Goal: Transaction & Acquisition: Purchase product/service

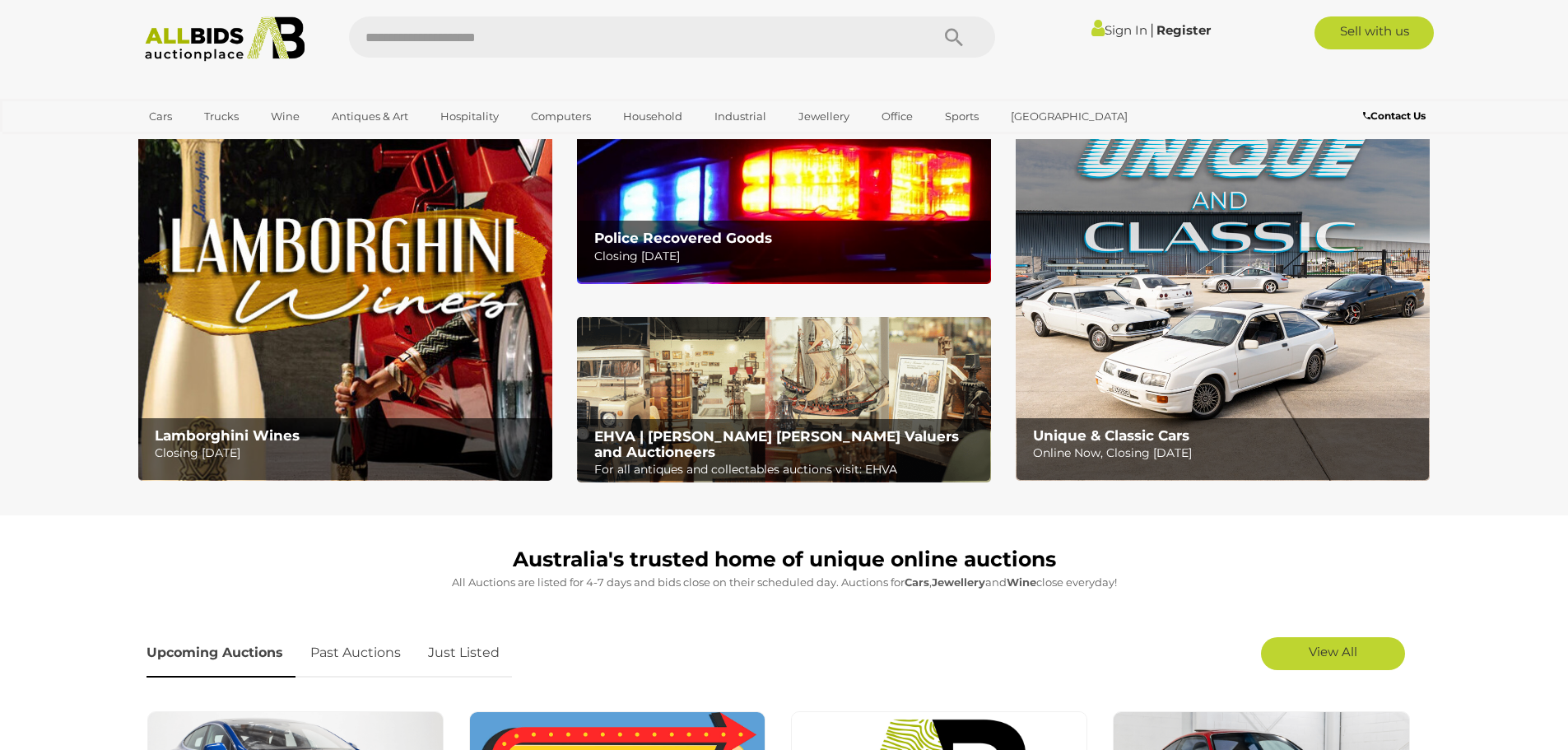
scroll to position [412, 0]
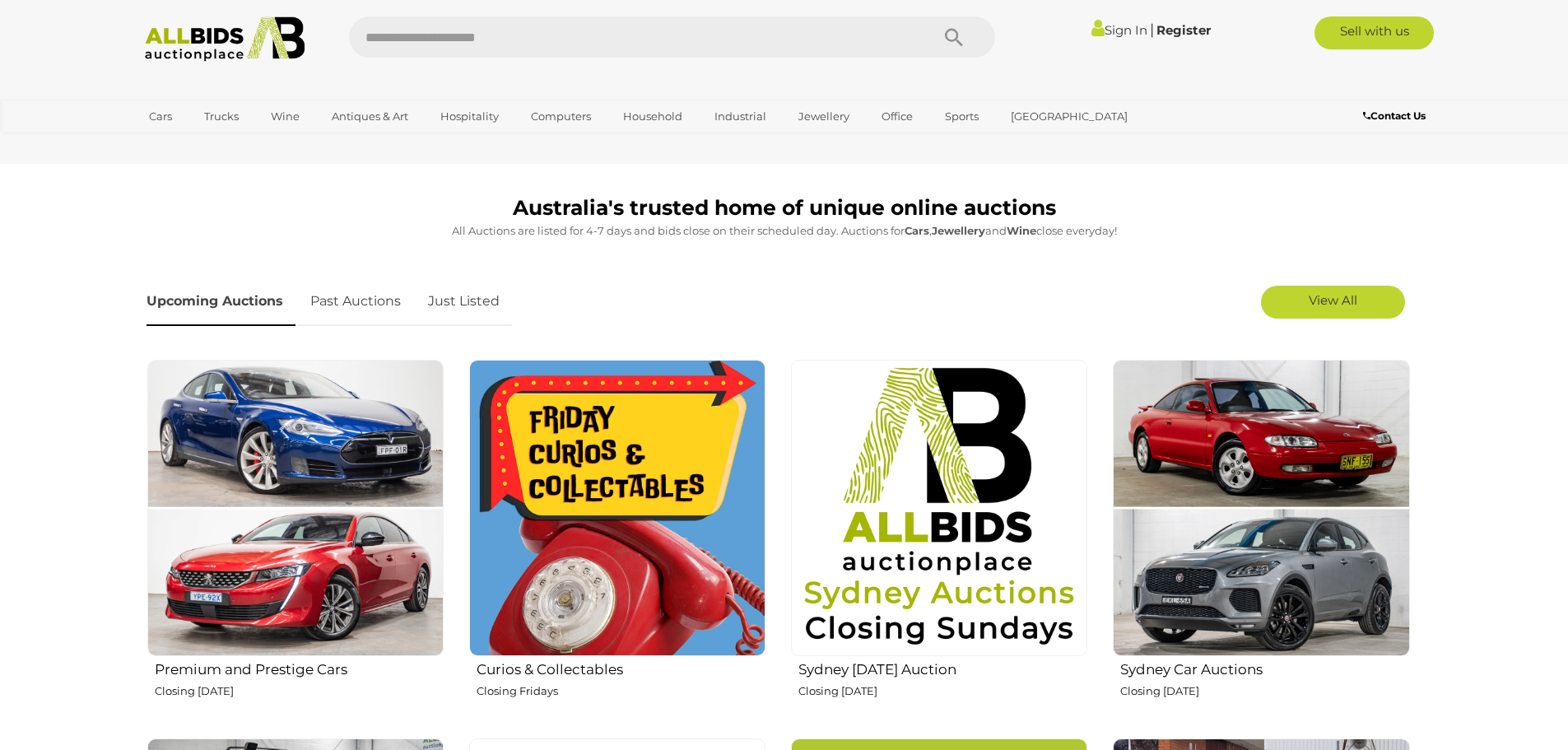
click at [583, 388] on img at bounding box center [617, 508] width 296 height 296
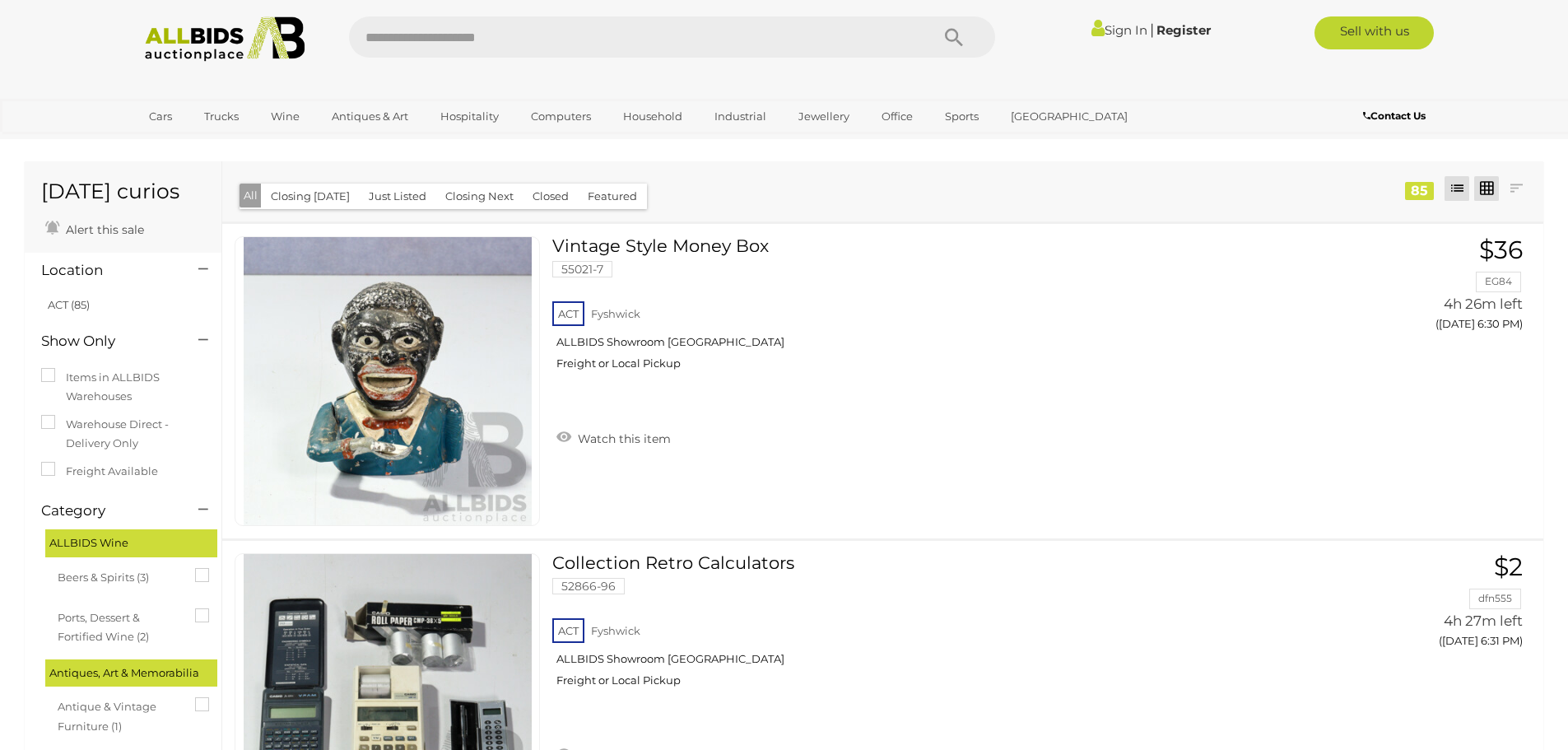
click at [1480, 182] on link at bounding box center [1486, 188] width 25 height 25
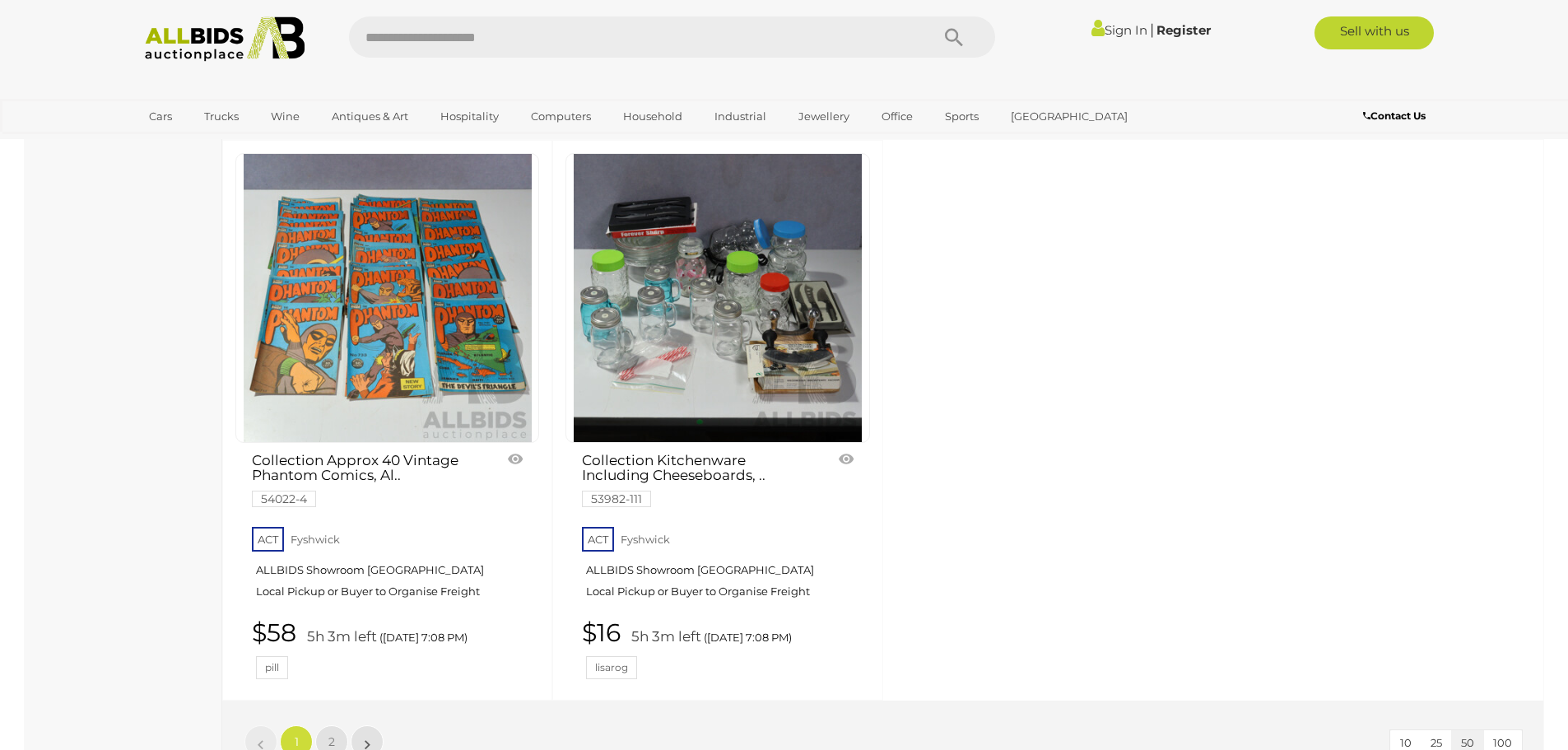
scroll to position [7051, 0]
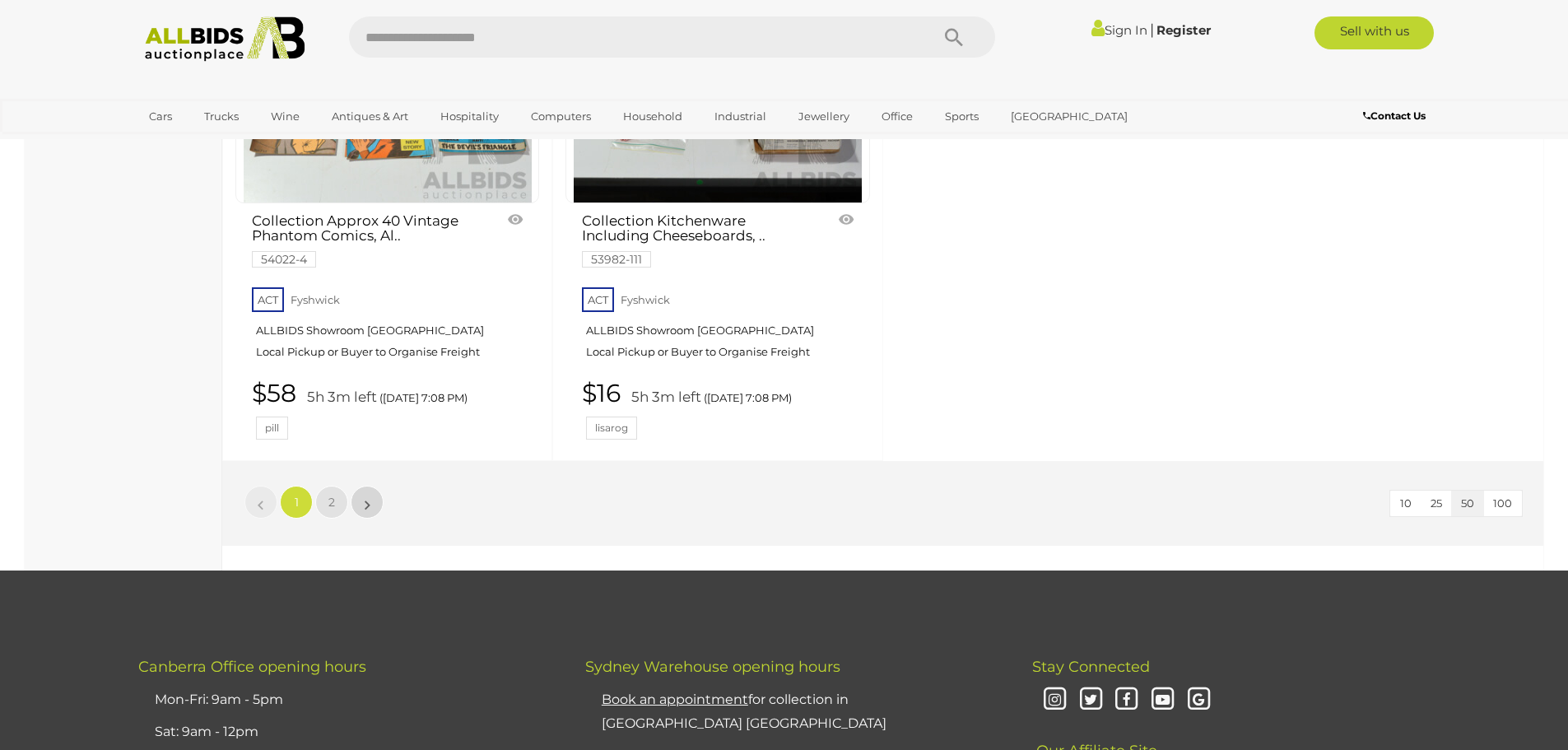
click at [372, 498] on link "»" at bounding box center [367, 502] width 33 height 33
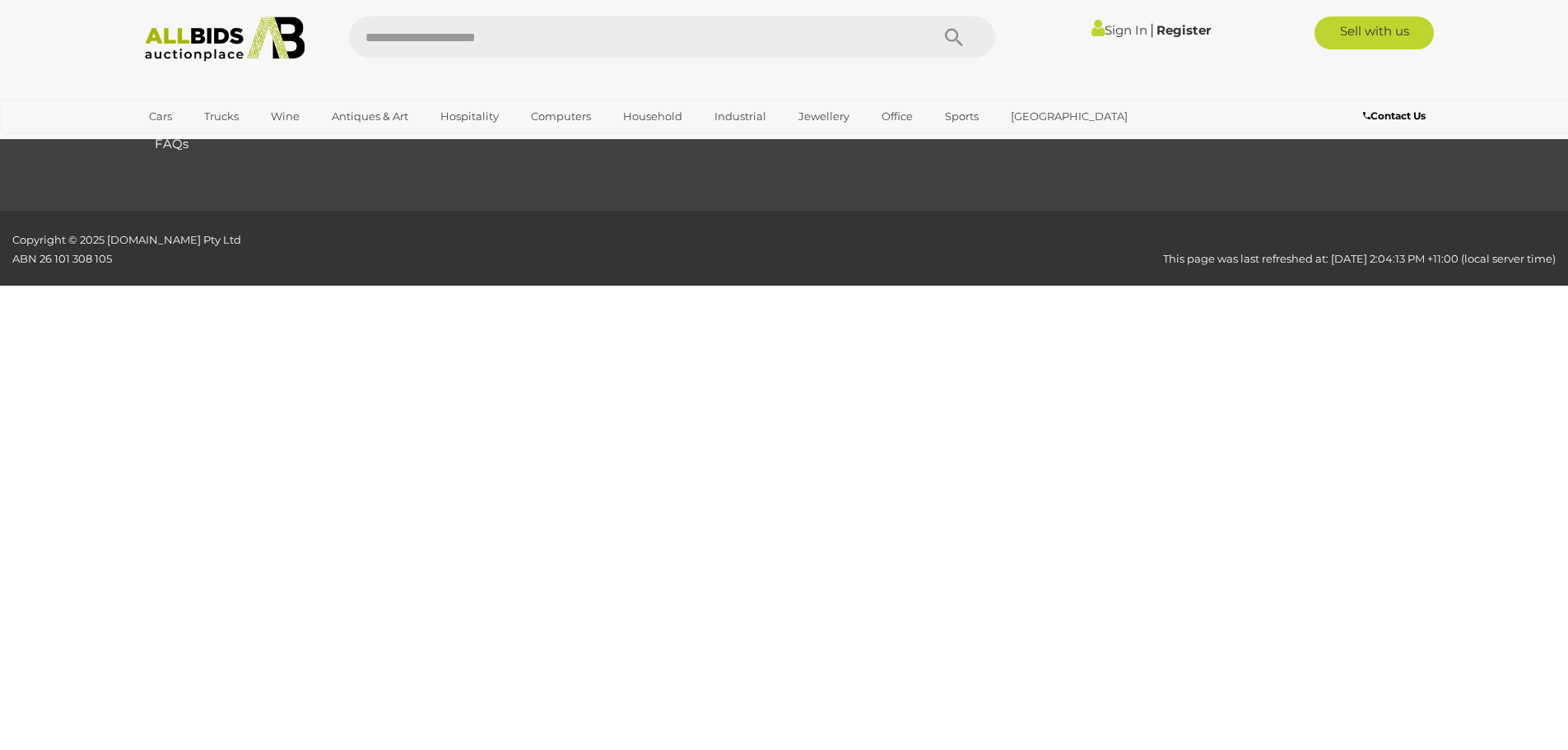
scroll to position [57, 0]
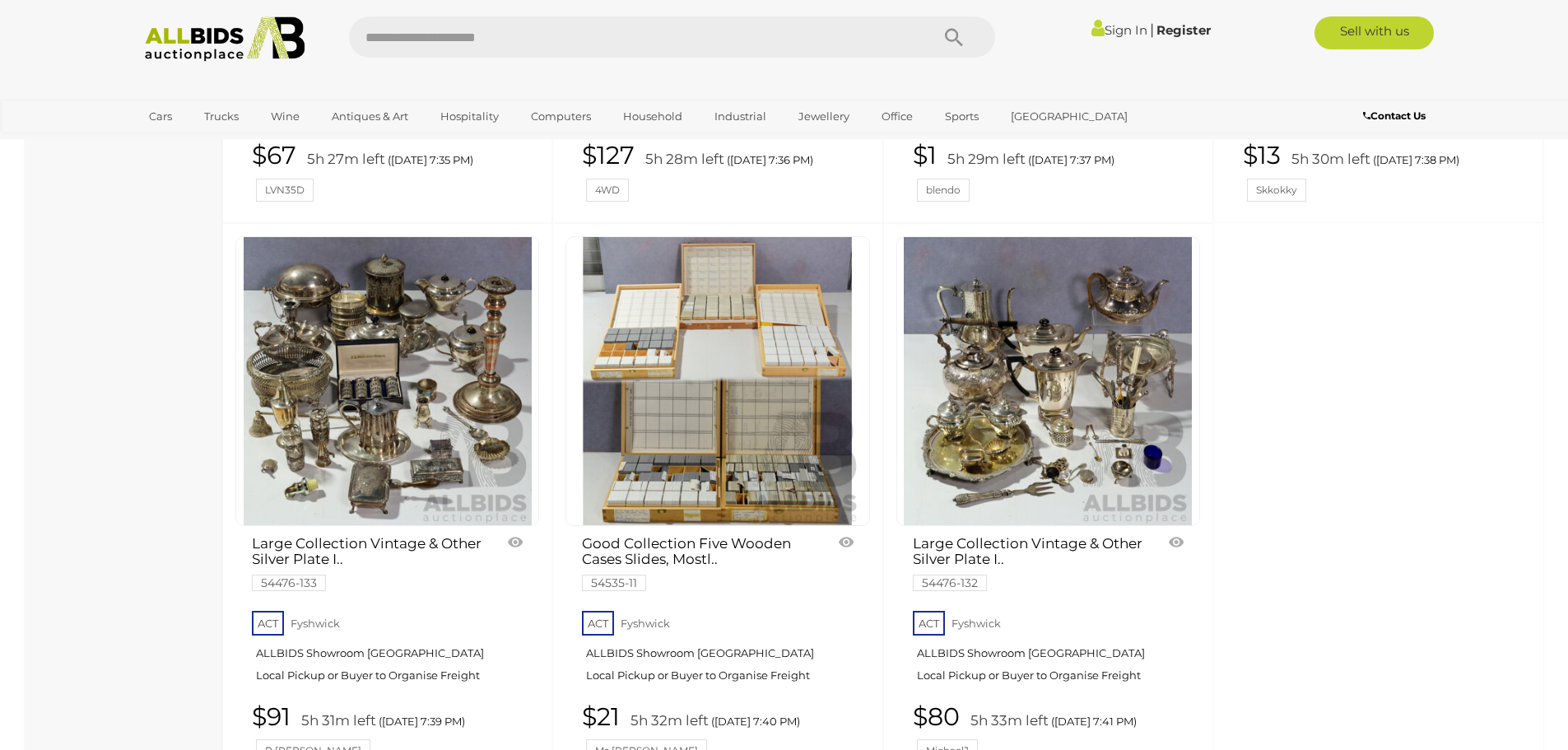
scroll to position [4829, 0]
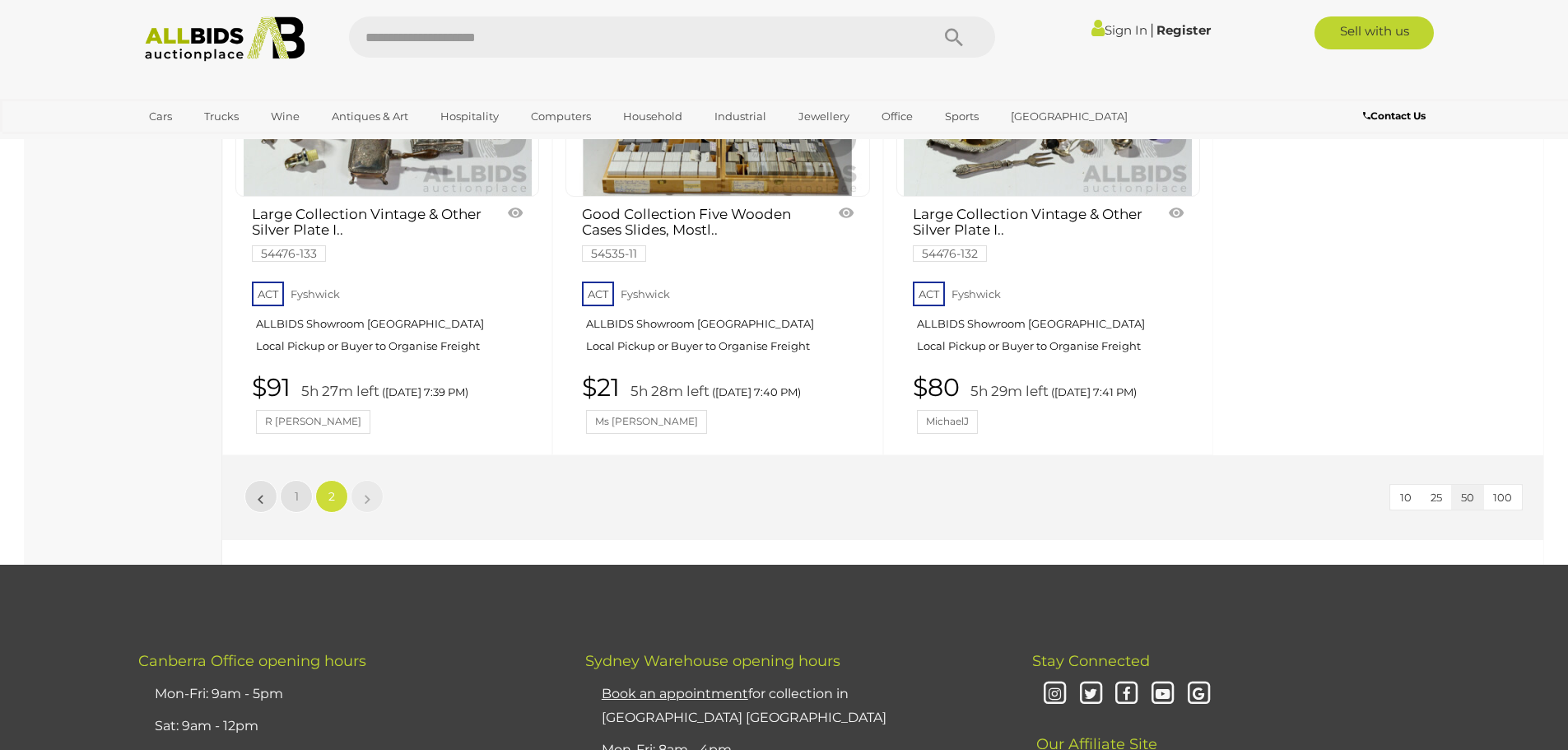
click at [246, 52] on img at bounding box center [225, 38] width 179 height 46
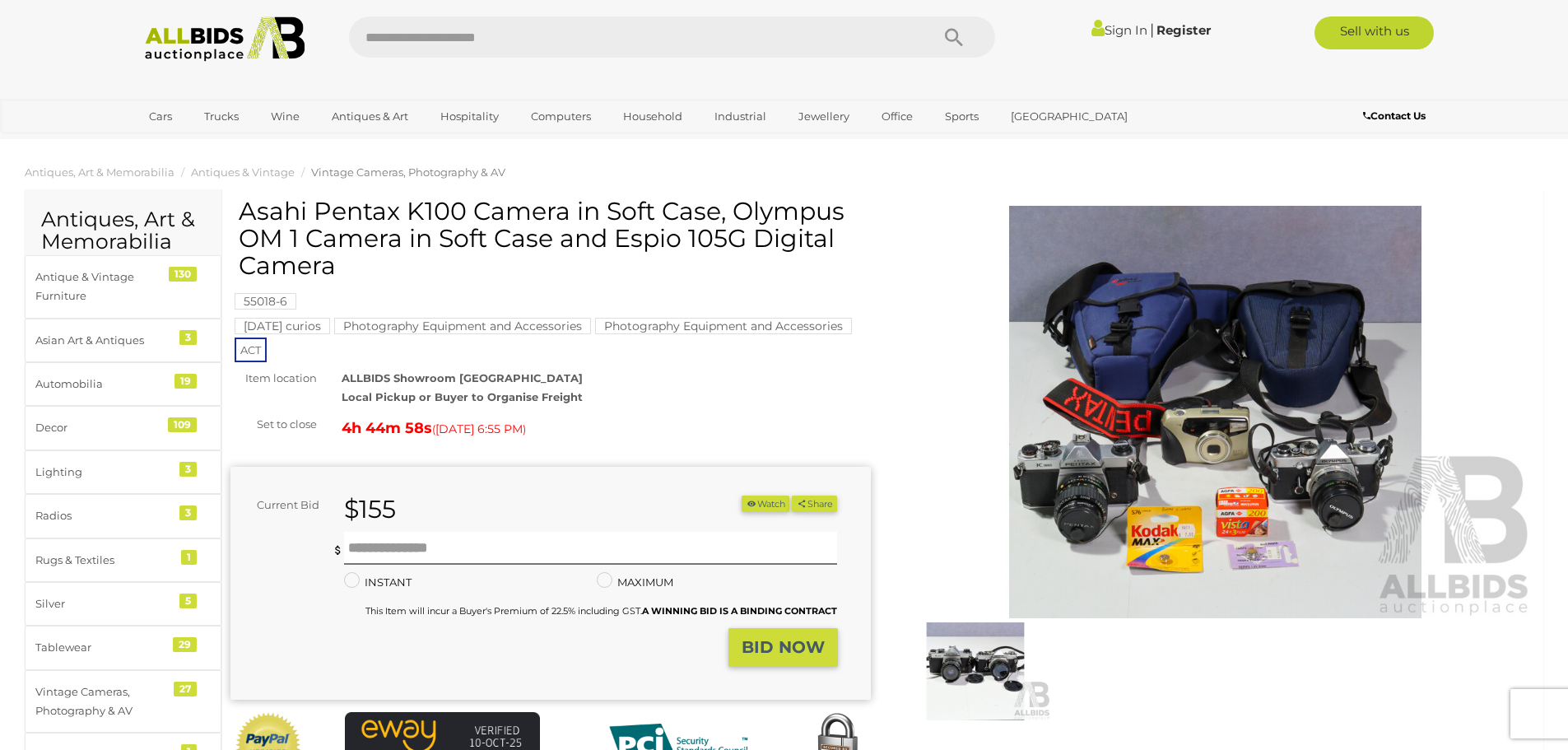
drag, startPoint x: 612, startPoint y: 242, endPoint x: 757, endPoint y: 269, distance: 147.5
click at [757, 269] on h1 "Asahi Pentax K100 Camera in Soft Case, Olympus OM 1 Camera in Soft Case and Esp…" at bounding box center [552, 238] width 628 height 81
copy h1 "Espio 105G Digital Camera"
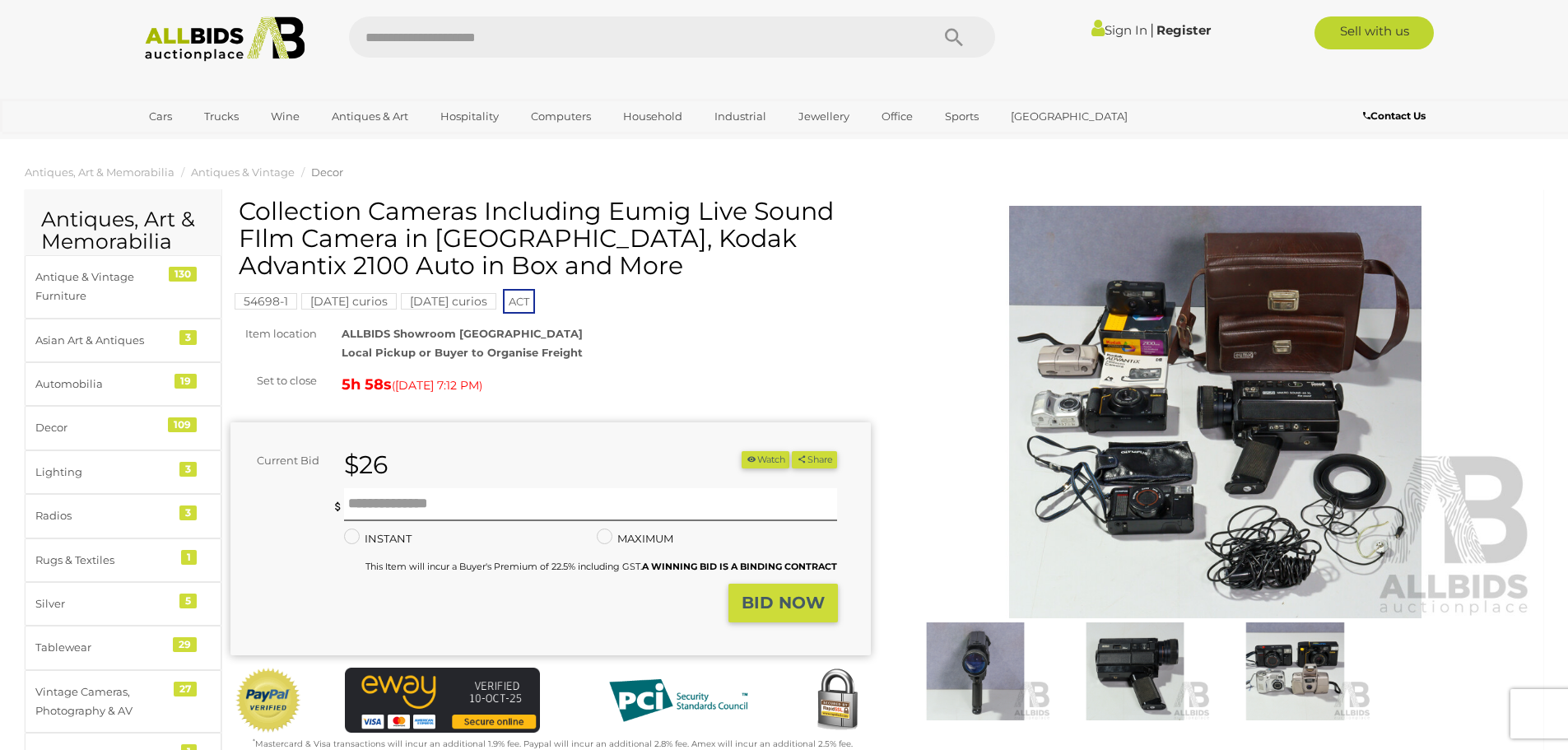
click at [1077, 351] on img at bounding box center [1215, 412] width 640 height 412
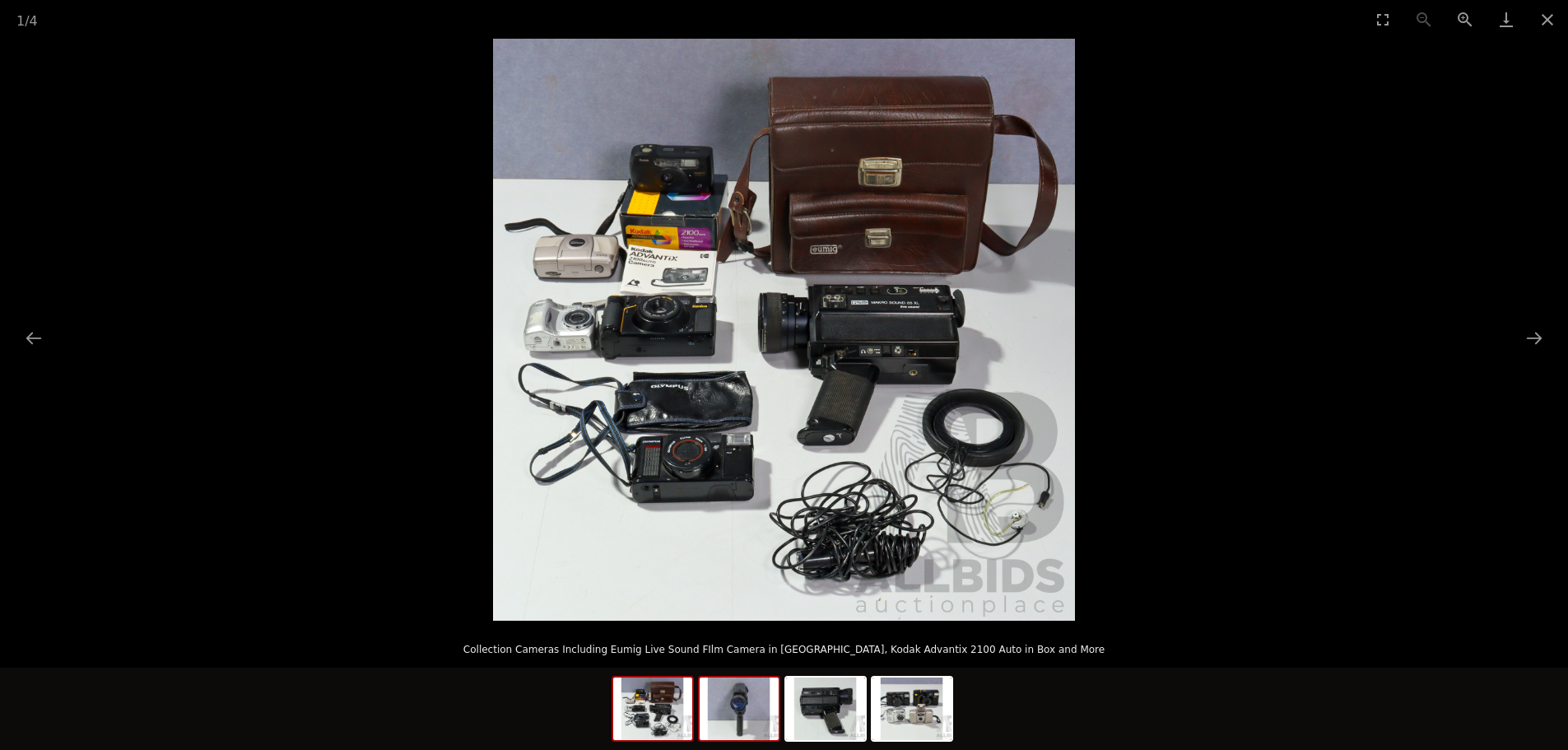
click at [727, 710] on img at bounding box center [738, 708] width 79 height 62
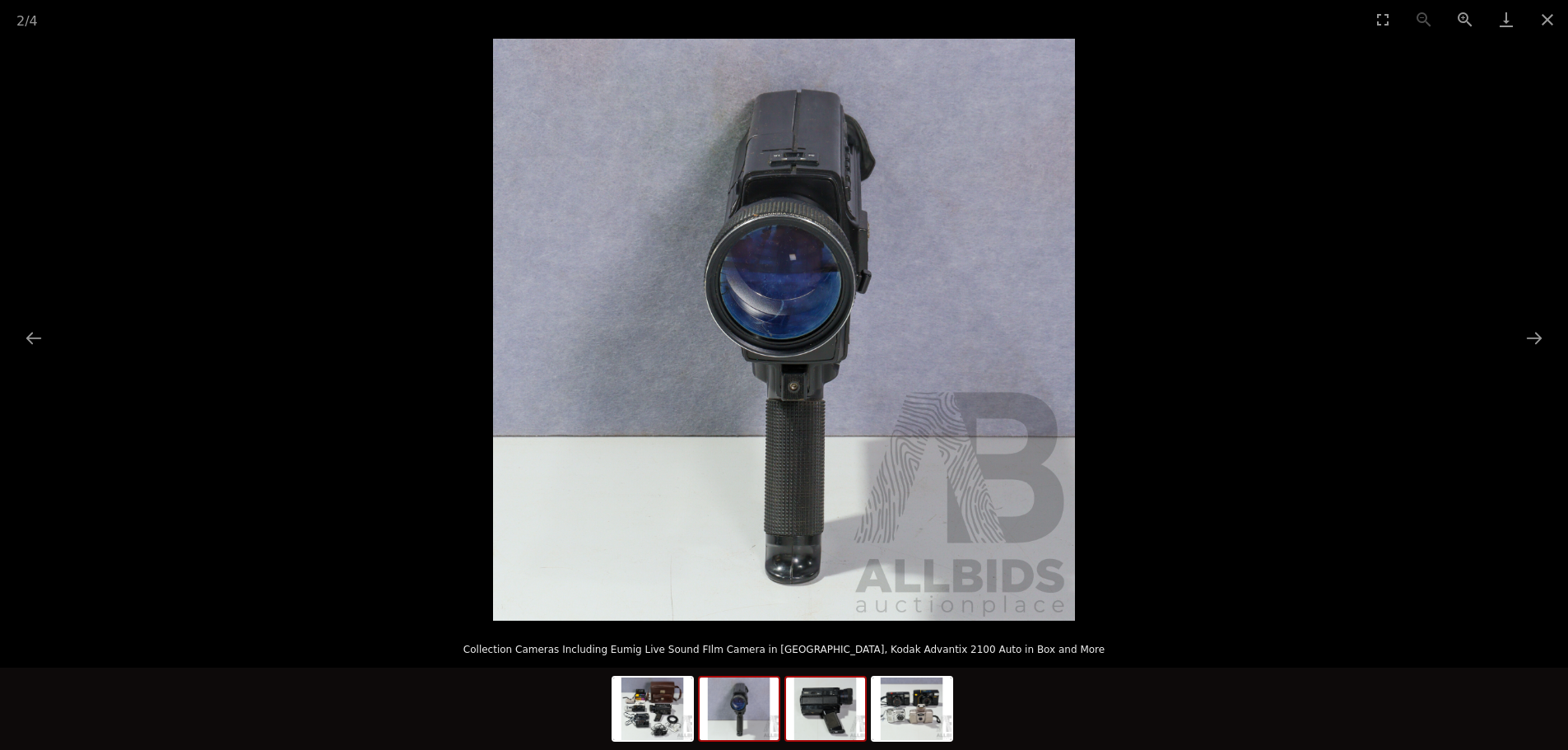
click at [826, 704] on img at bounding box center [825, 708] width 79 height 62
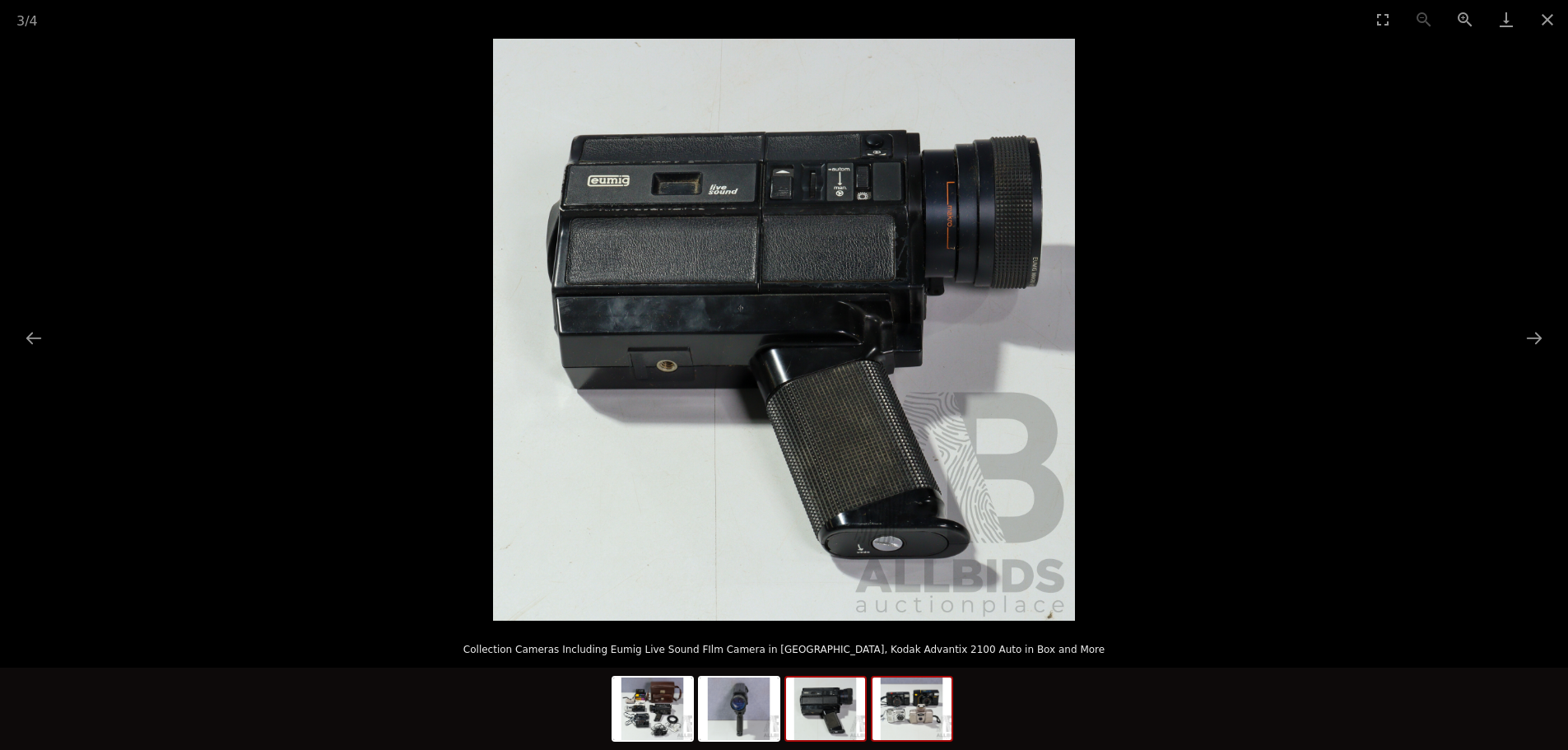
click at [914, 701] on img at bounding box center [912, 708] width 79 height 62
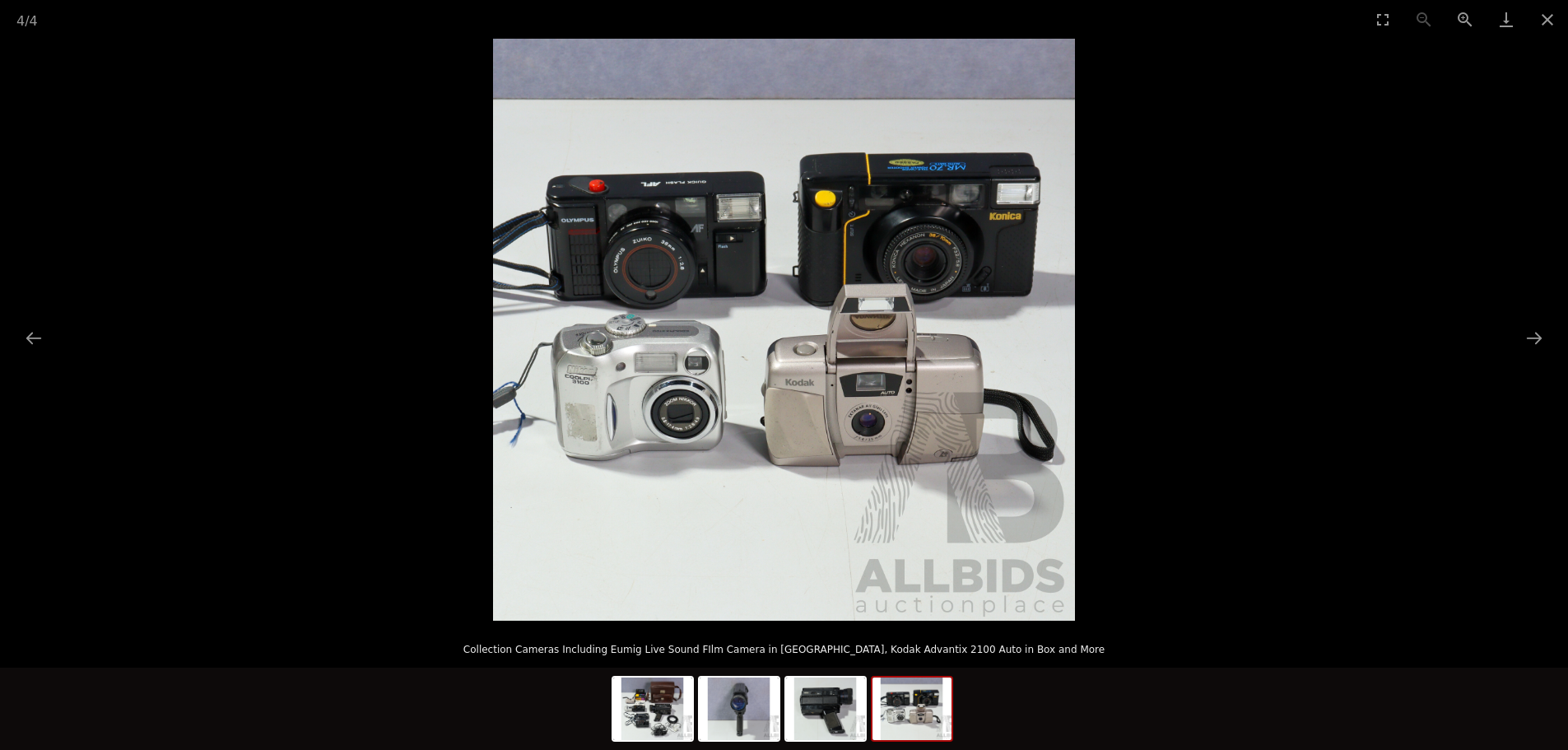
click at [1180, 304] on picture at bounding box center [784, 329] width 1568 height 582
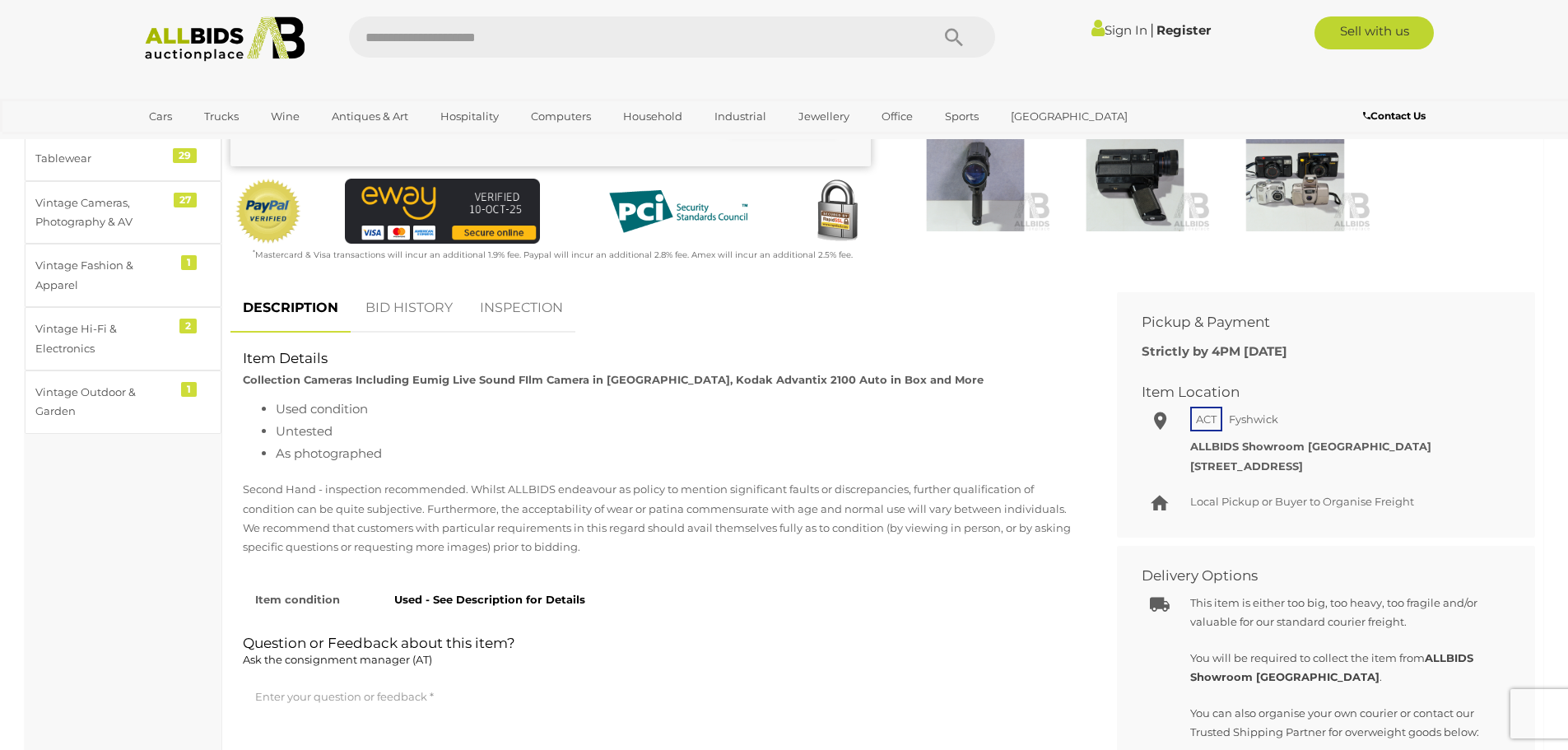
scroll to position [412, 0]
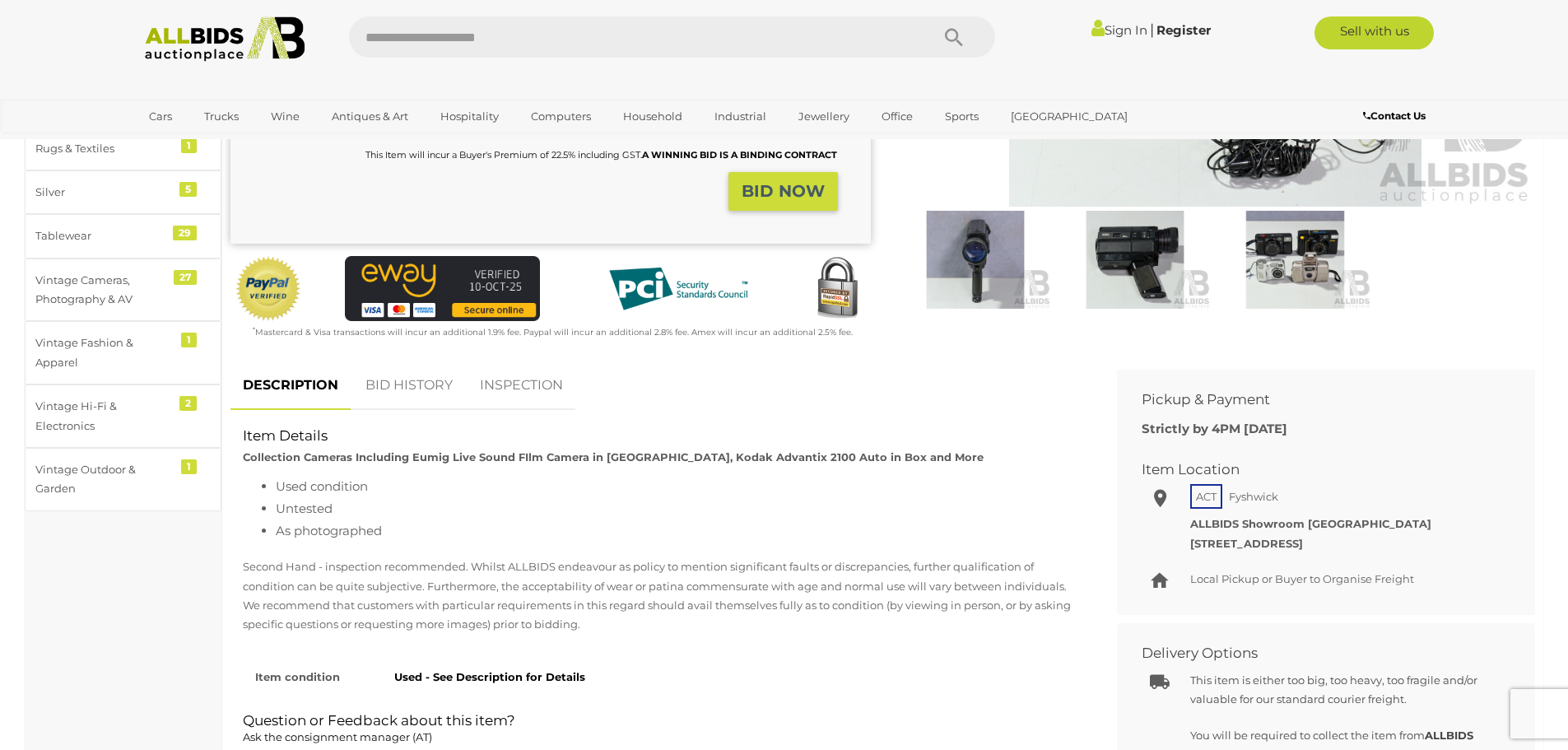
click at [448, 371] on link "BID HISTORY" at bounding box center [408, 386] width 112 height 48
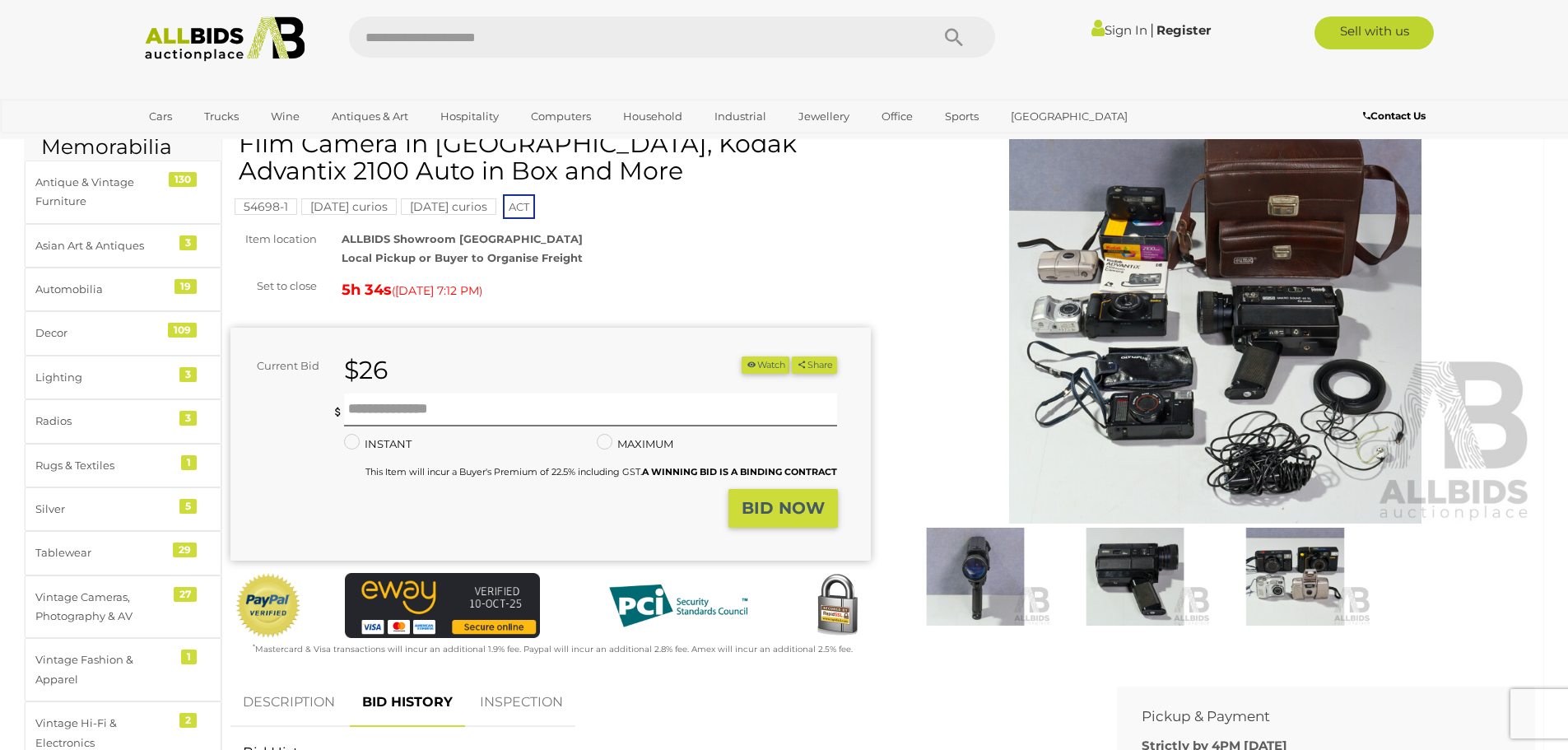
scroll to position [0, 0]
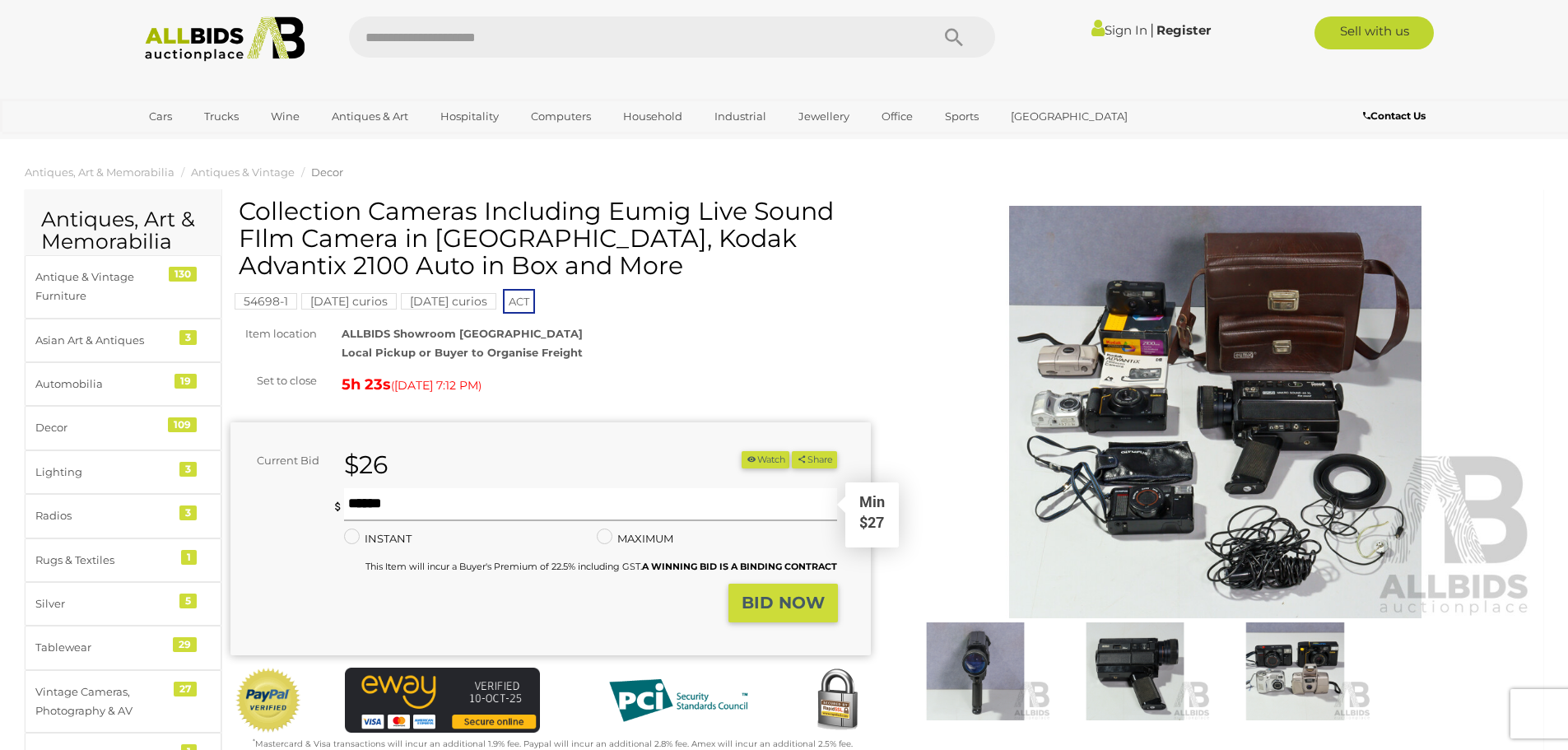
click at [435, 511] on input "text" at bounding box center [590, 504] width 494 height 33
click at [688, 310] on div "54698-1 Friday curios Friday curios ACT" at bounding box center [550, 256] width 640 height 119
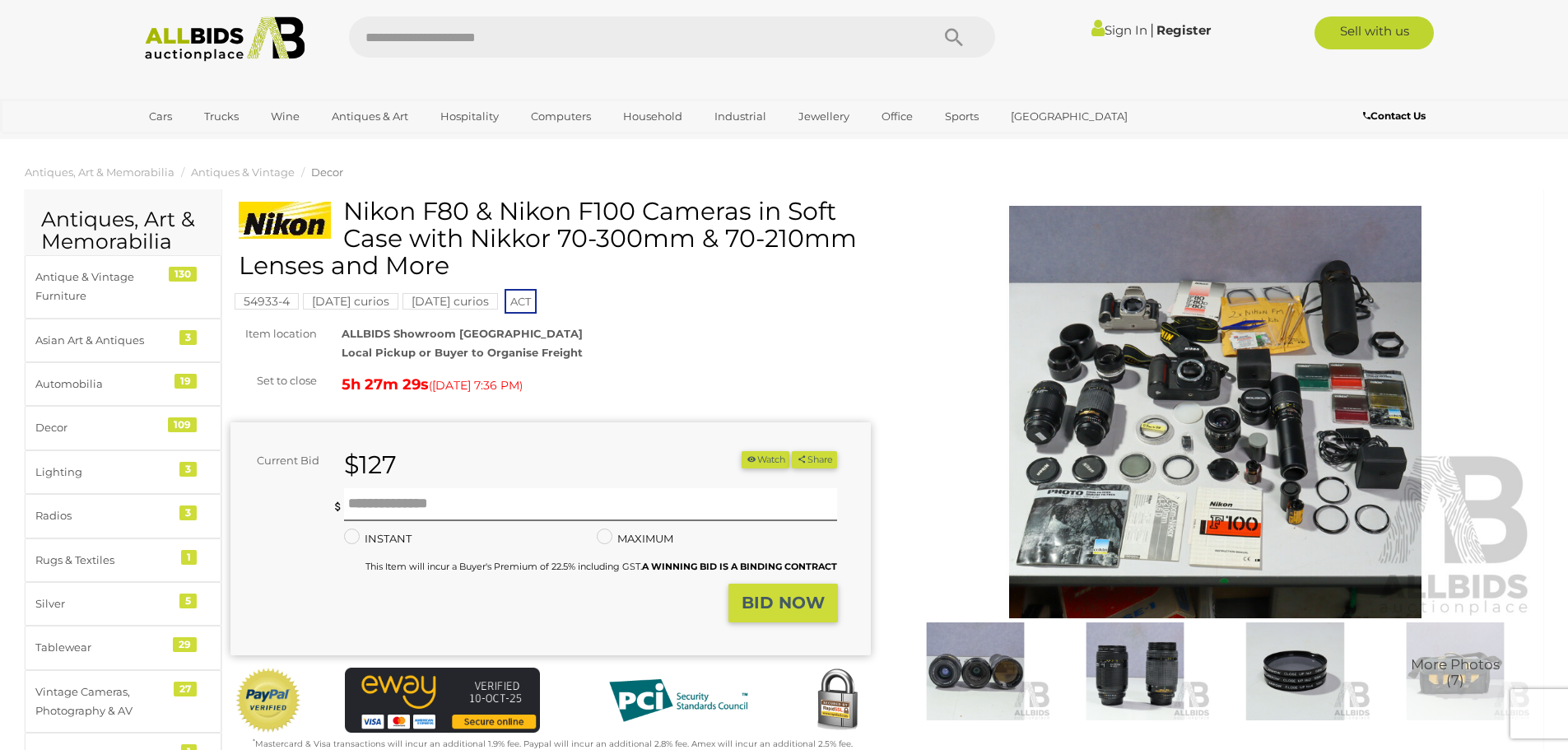
click at [1090, 267] on img at bounding box center [1215, 412] width 640 height 412
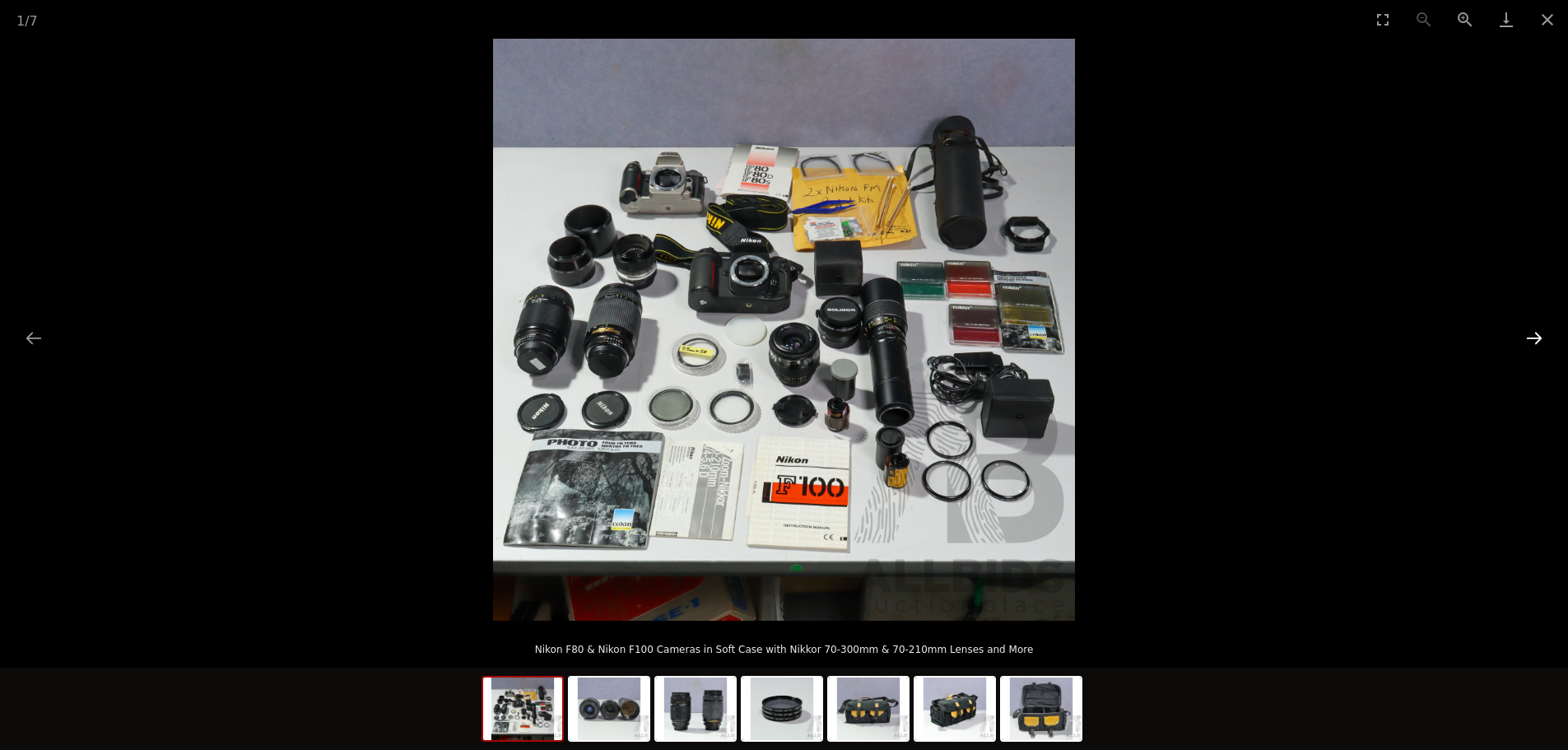
click at [1538, 343] on button "Next slide" at bounding box center [1533, 338] width 35 height 32
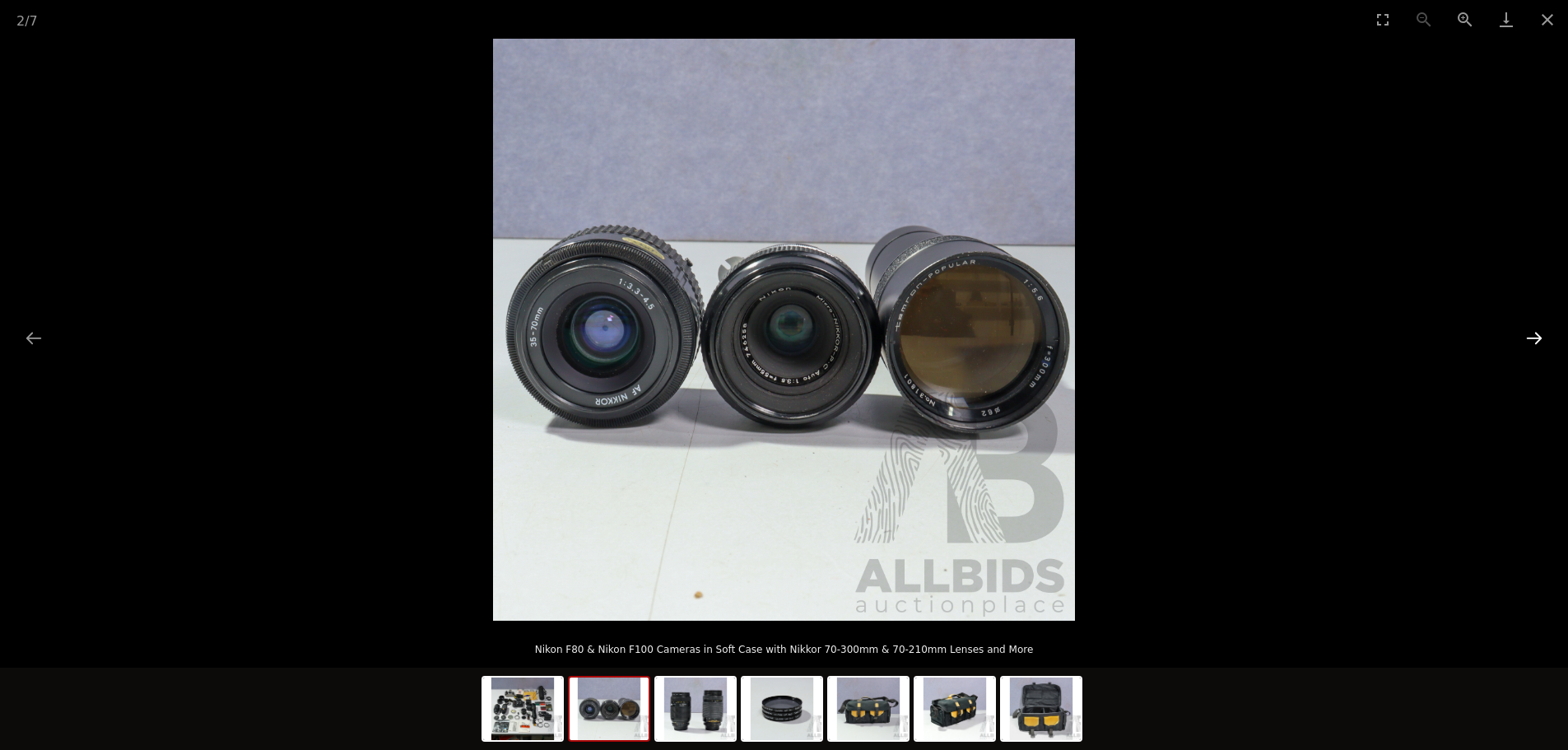
click at [1538, 343] on button "Next slide" at bounding box center [1533, 338] width 35 height 32
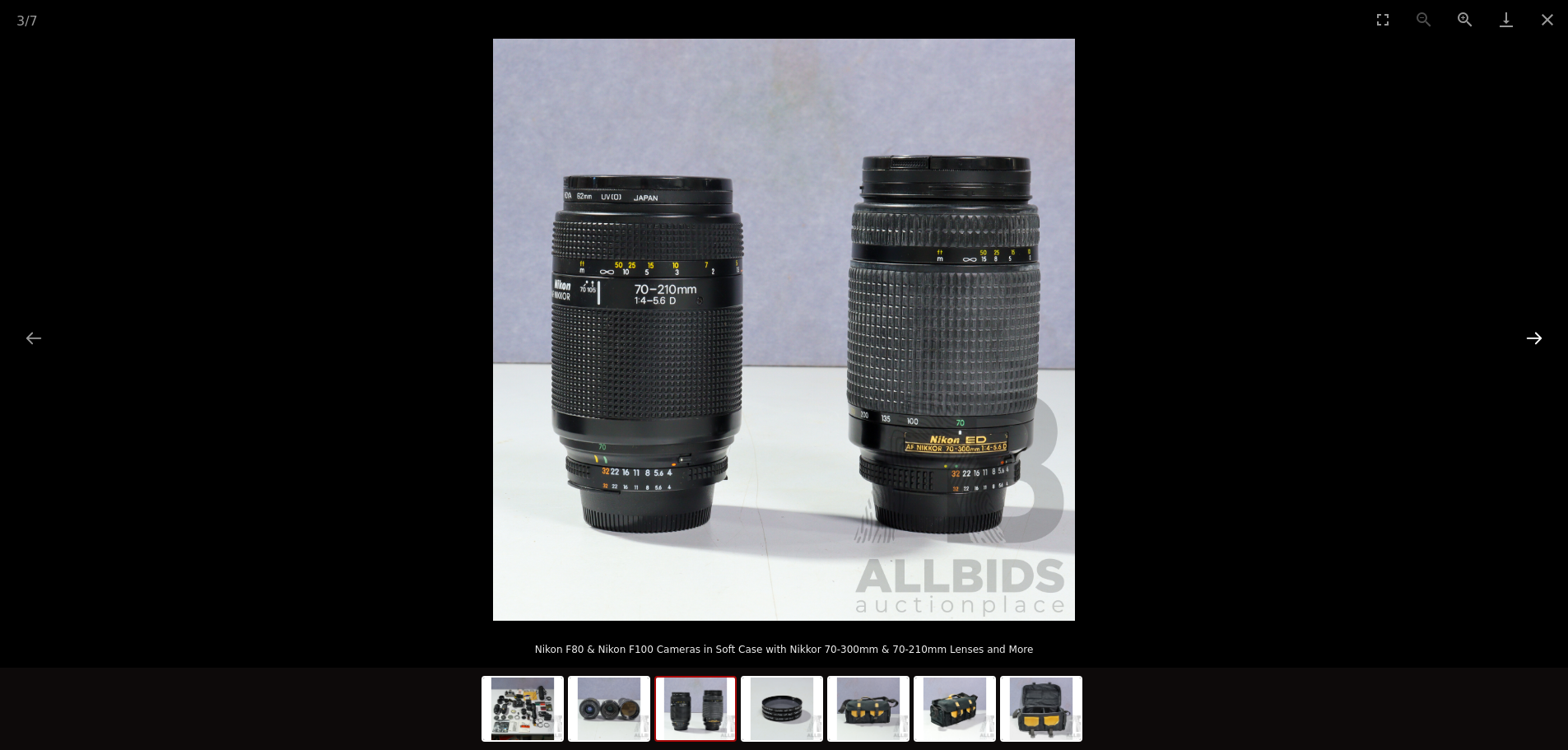
click at [1538, 343] on button "Next slide" at bounding box center [1533, 338] width 35 height 32
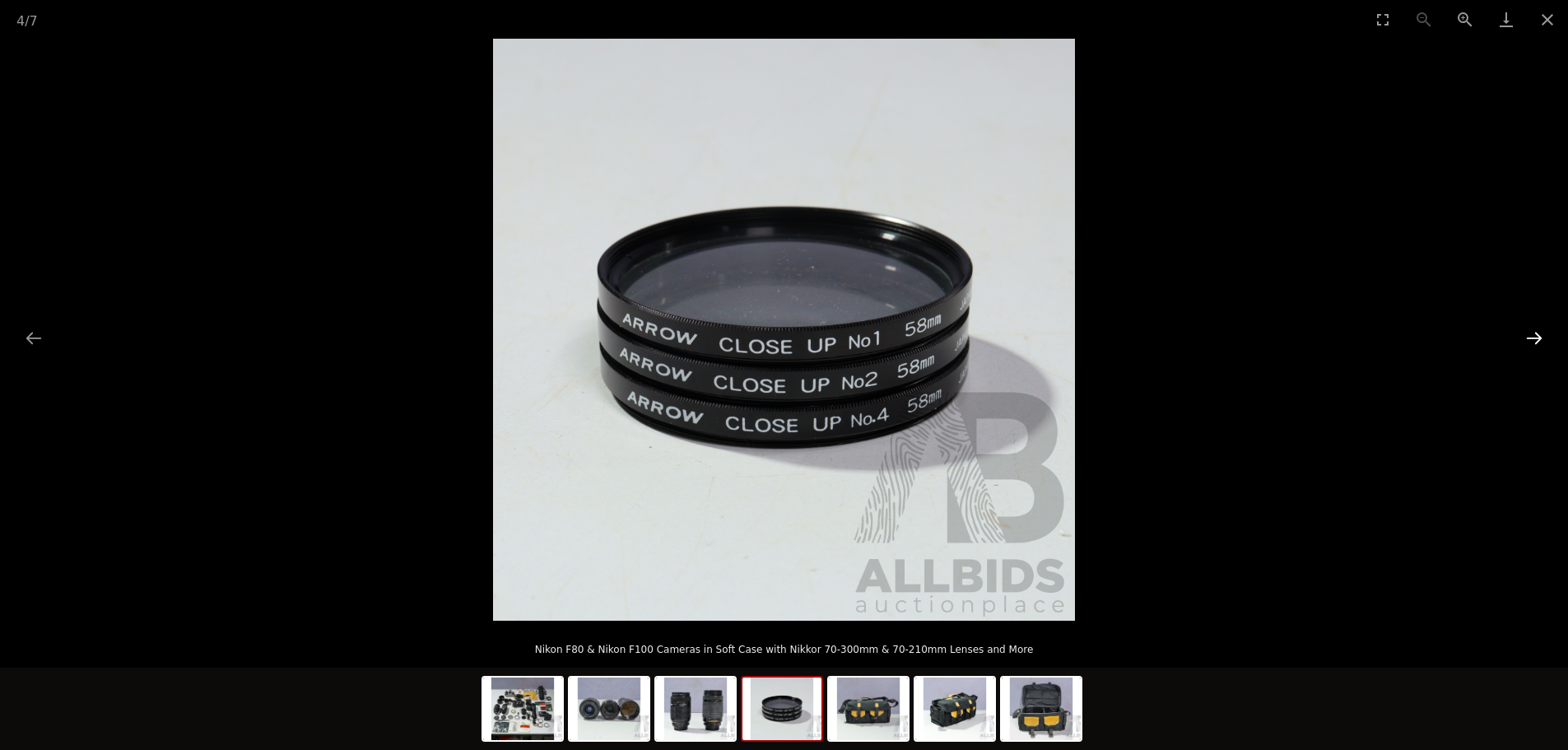
click at [1538, 343] on button "Next slide" at bounding box center [1533, 338] width 35 height 32
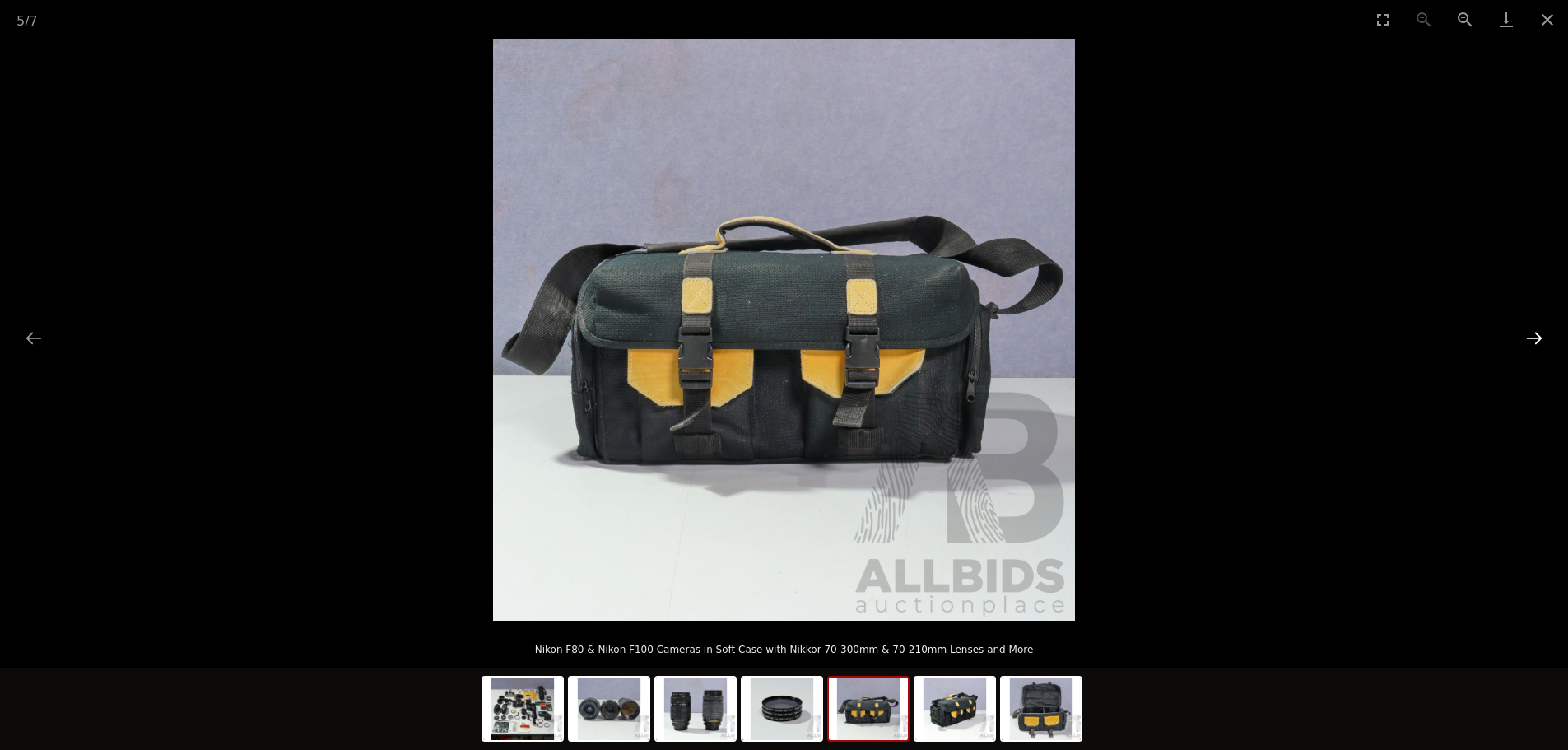
click at [1538, 343] on button "Next slide" at bounding box center [1533, 338] width 35 height 32
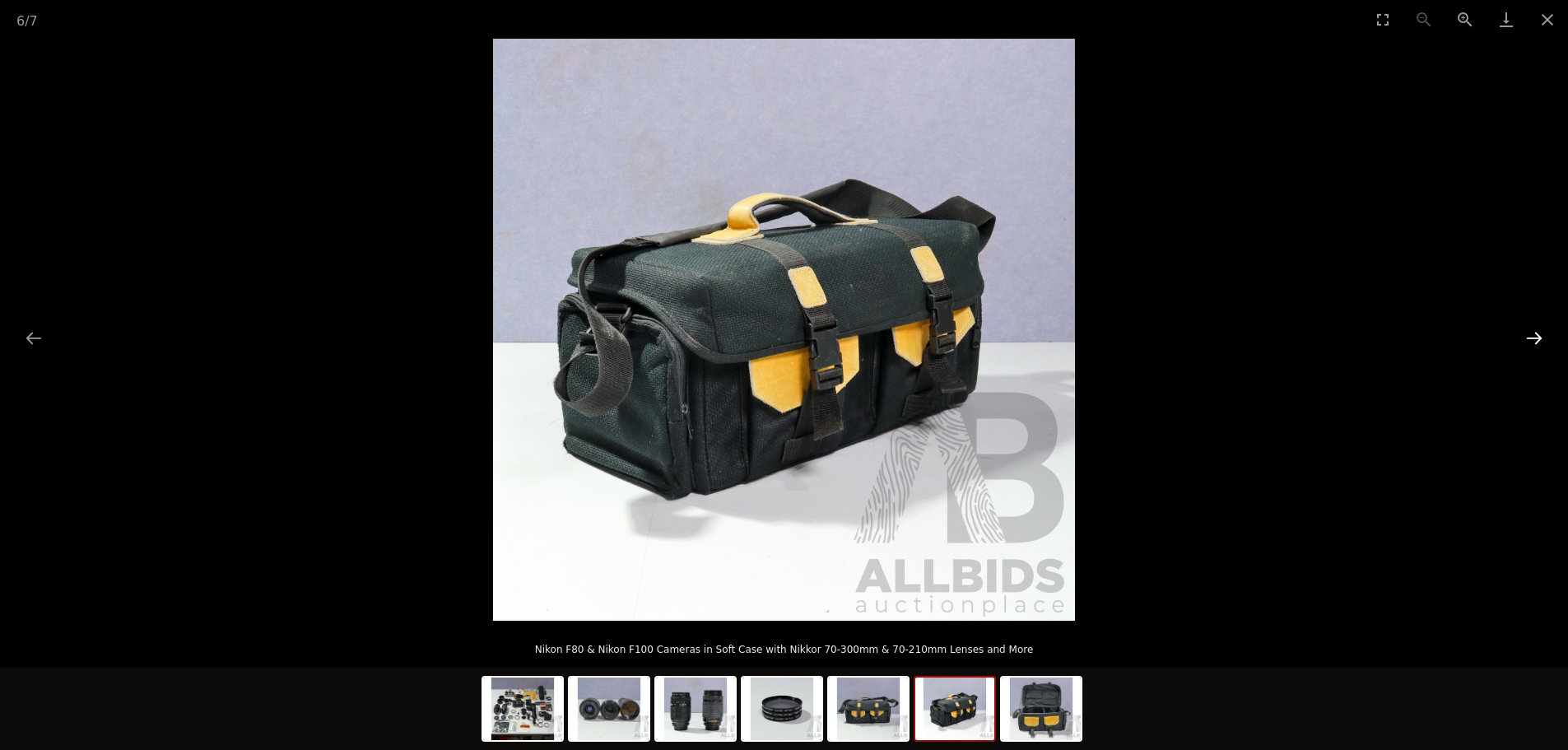
click at [1538, 343] on button "Next slide" at bounding box center [1533, 338] width 35 height 32
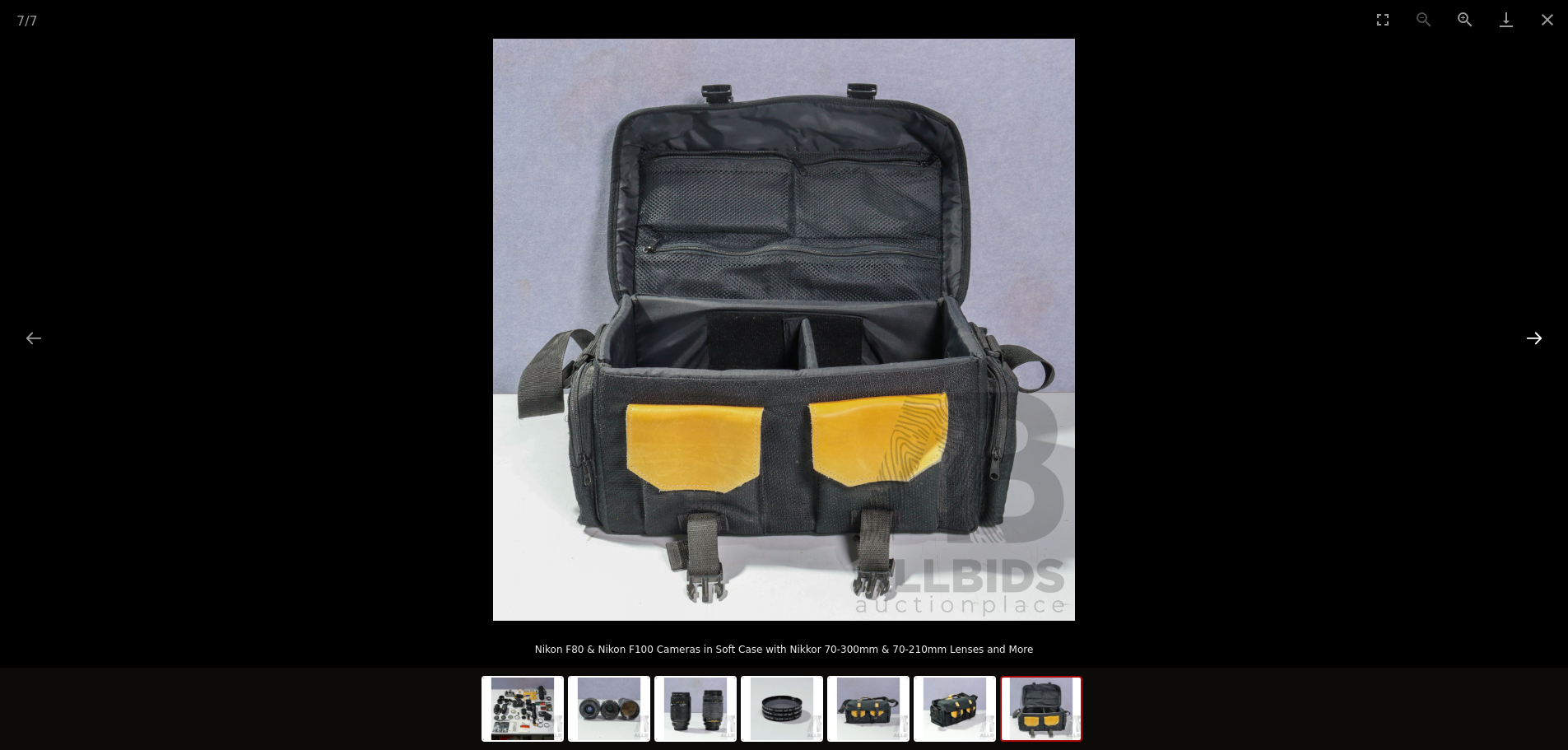
click at [1538, 342] on button "Next slide" at bounding box center [1533, 338] width 35 height 32
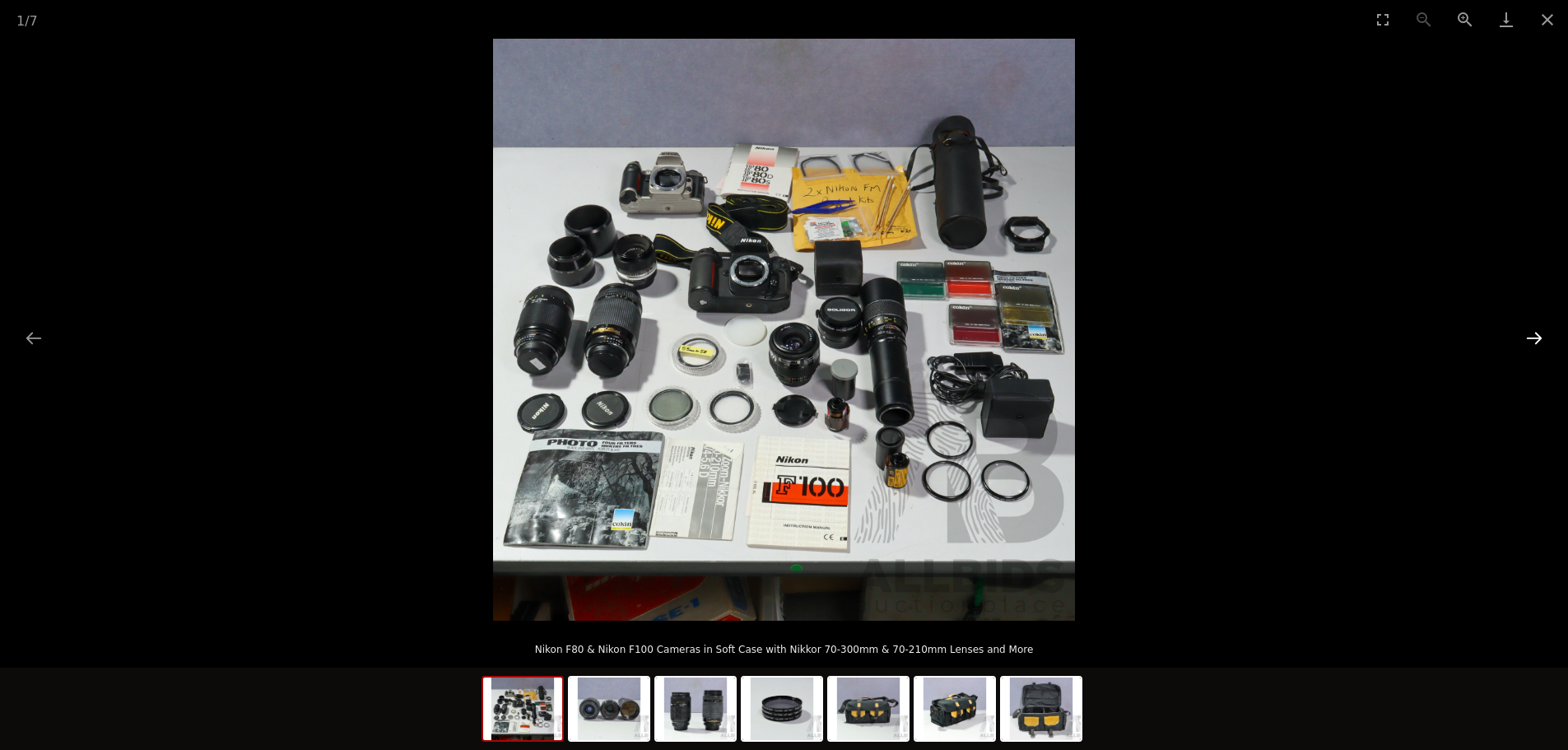
click at [1538, 342] on button "Next slide" at bounding box center [1533, 338] width 35 height 32
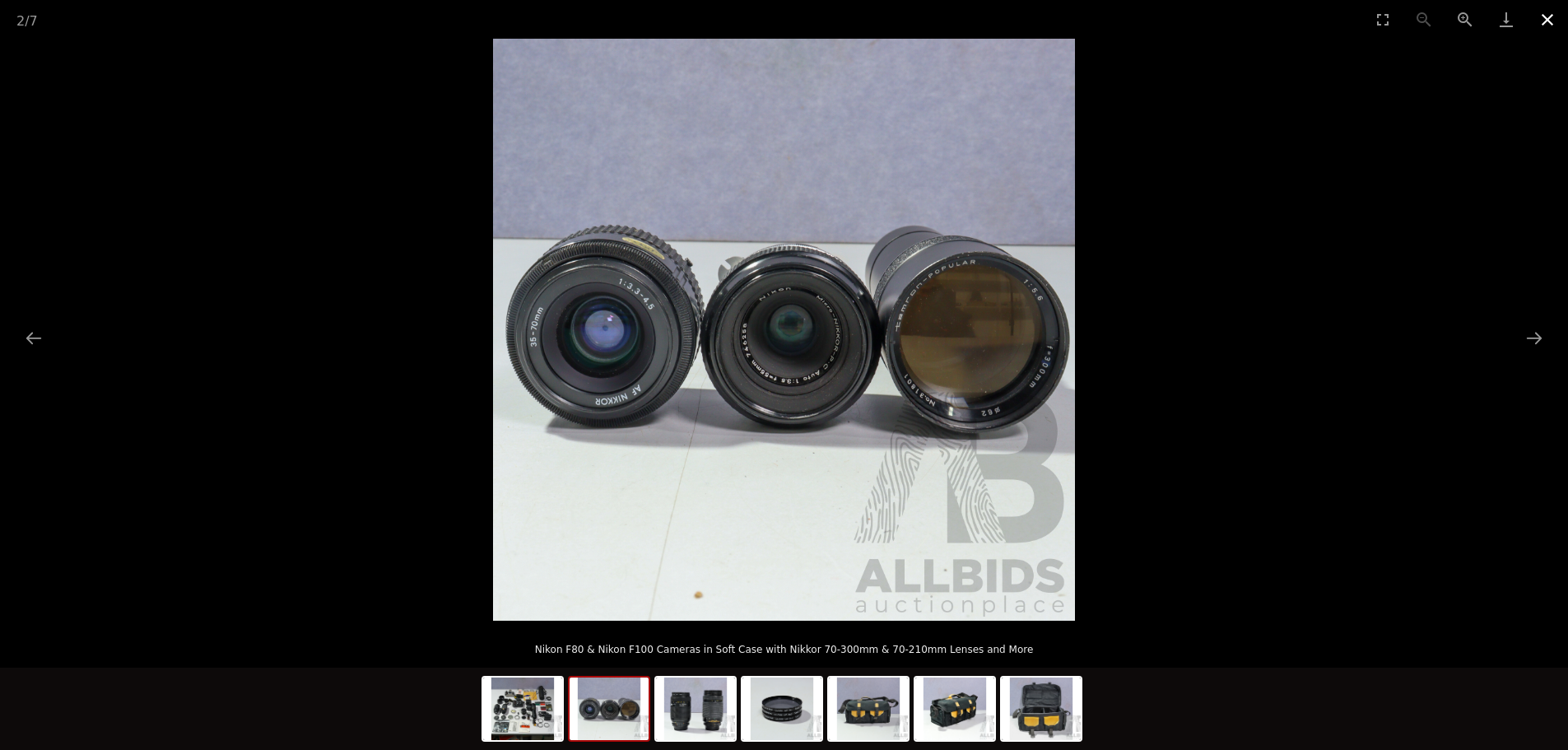
click at [1548, 13] on button "Close gallery" at bounding box center [1547, 19] width 41 height 38
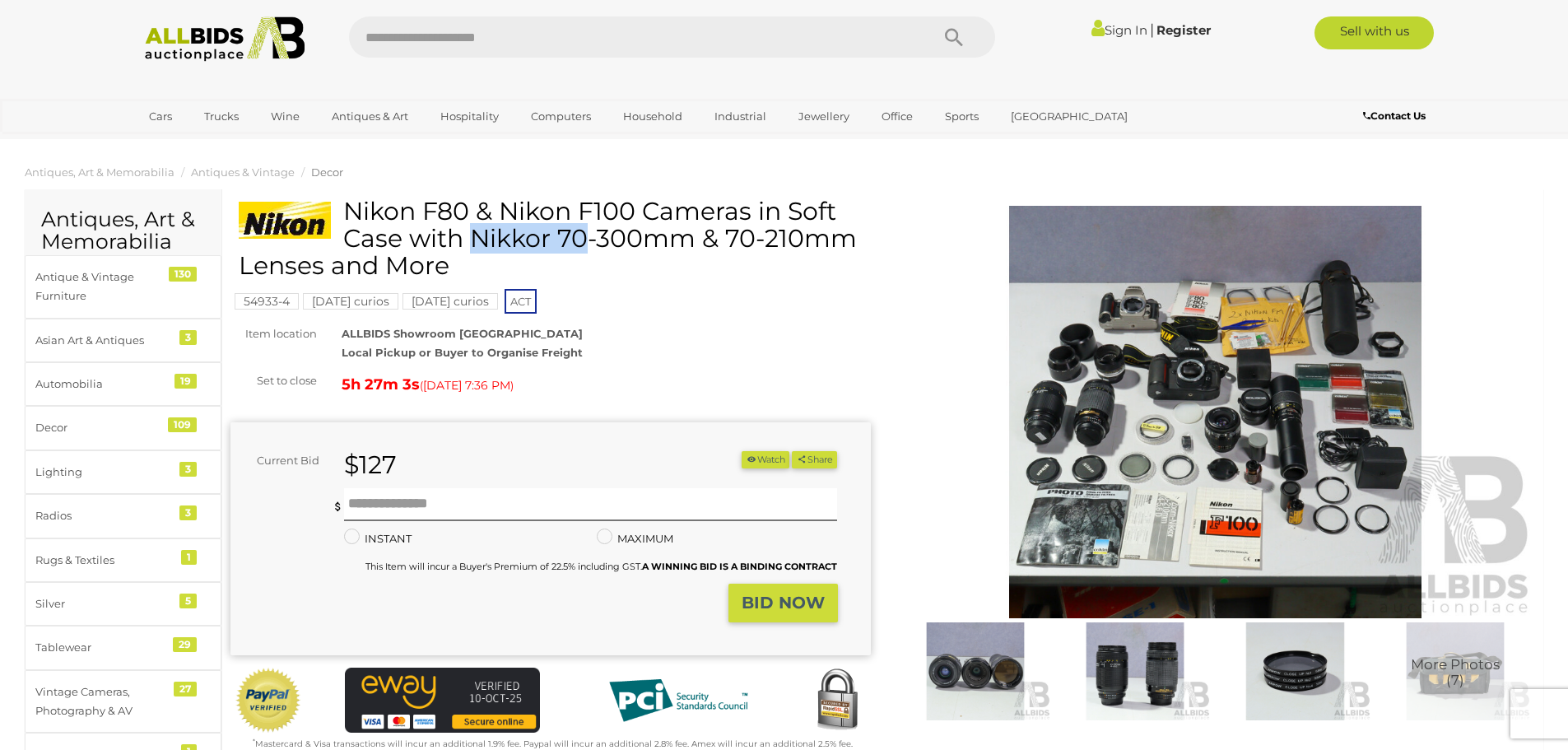
drag, startPoint x: 466, startPoint y: 209, endPoint x: 351, endPoint y: 206, distance: 115.0
click at [351, 206] on h1 "Nikon F80 & Nikon F100 Cameras in Soft Case with Nikkor 70-300mm & 70-210mm Len…" at bounding box center [552, 238] width 628 height 81
copy h1 "Nikon F80"
drag, startPoint x: 504, startPoint y: 213, endPoint x: 638, endPoint y: 203, distance: 134.4
click at [638, 203] on h1 "Nikon F80 & Nikon F100 Cameras in Soft Case with Nikkor 70-300mm & 70-210mm Len…" at bounding box center [552, 238] width 628 height 81
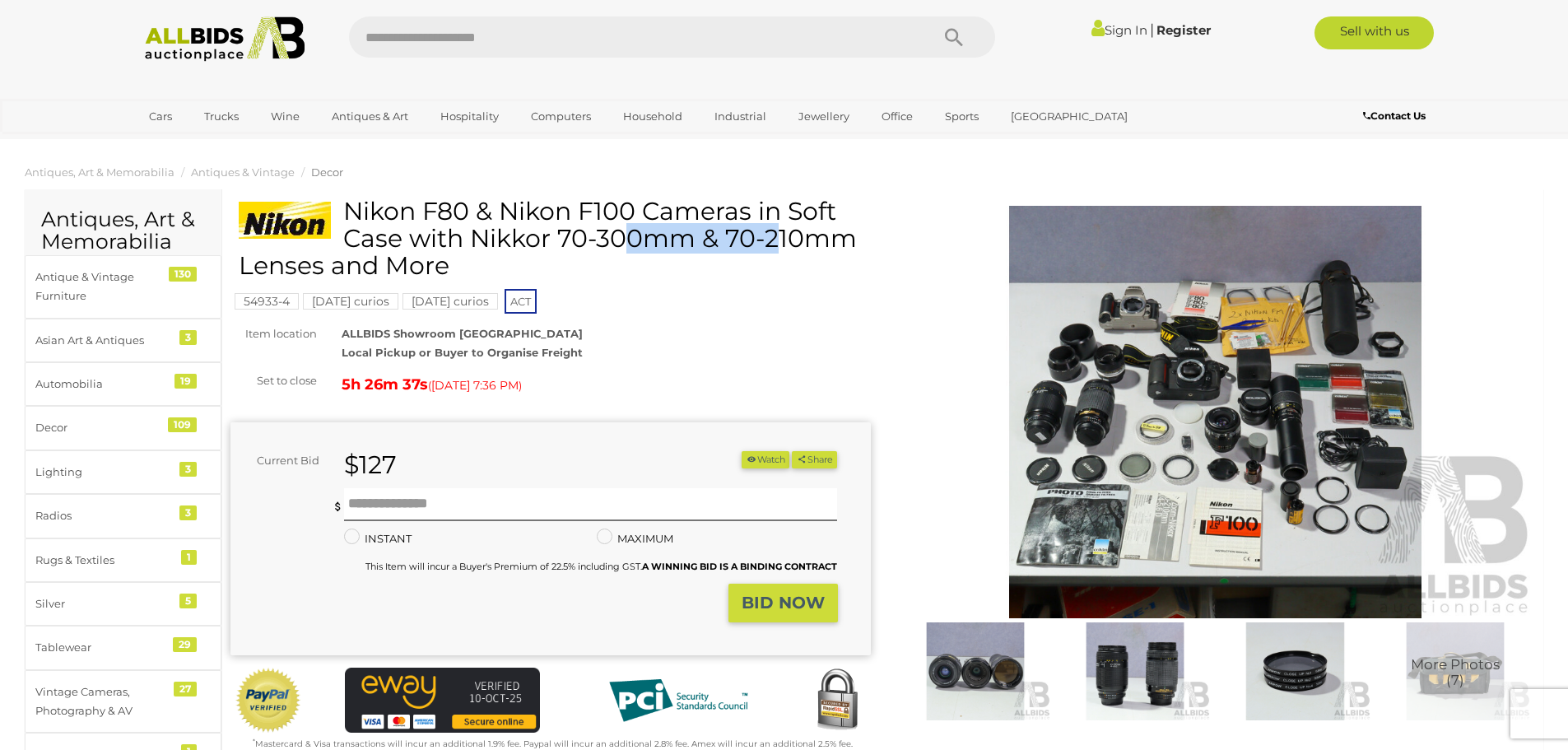
copy h1 "Nikon F100"
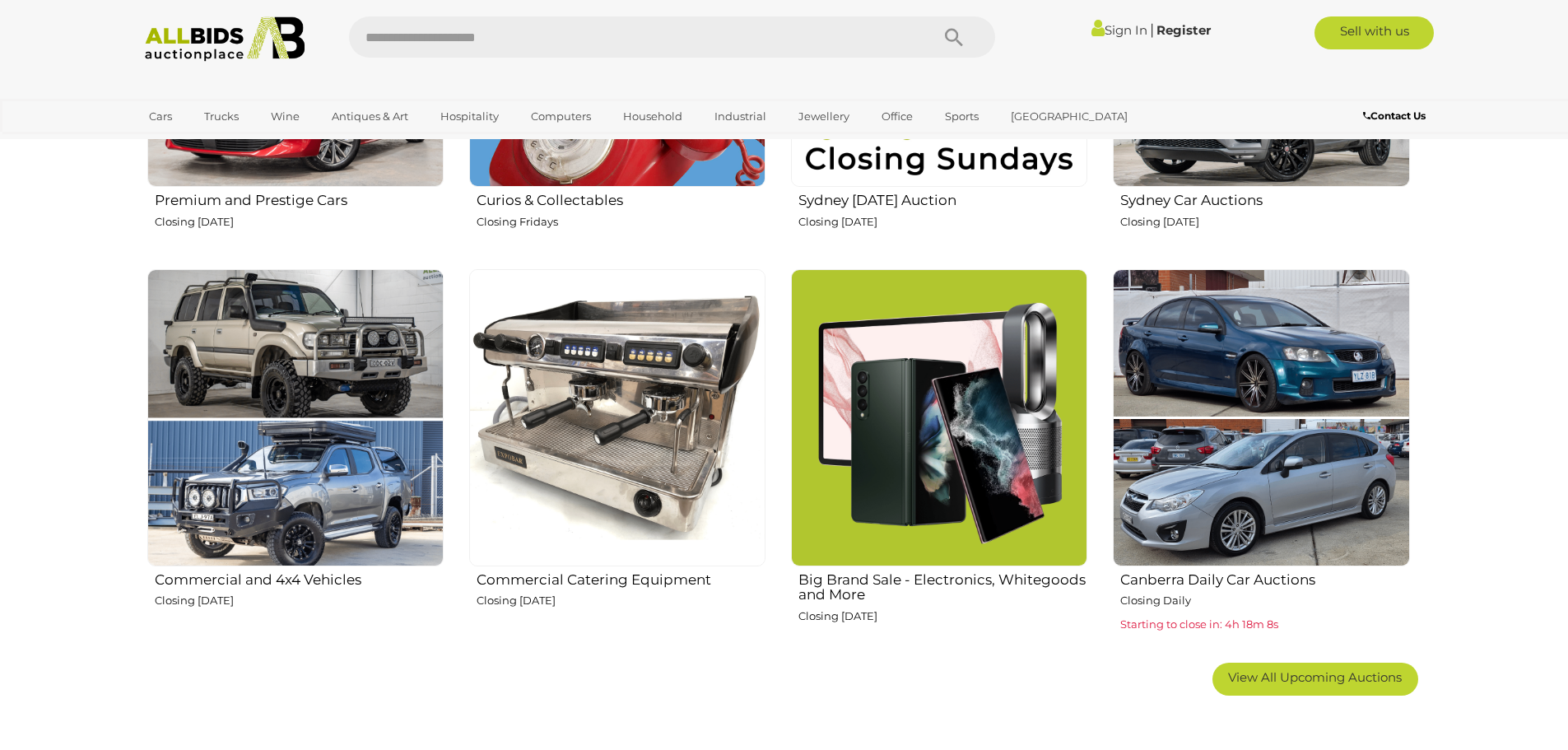
scroll to position [988, 0]
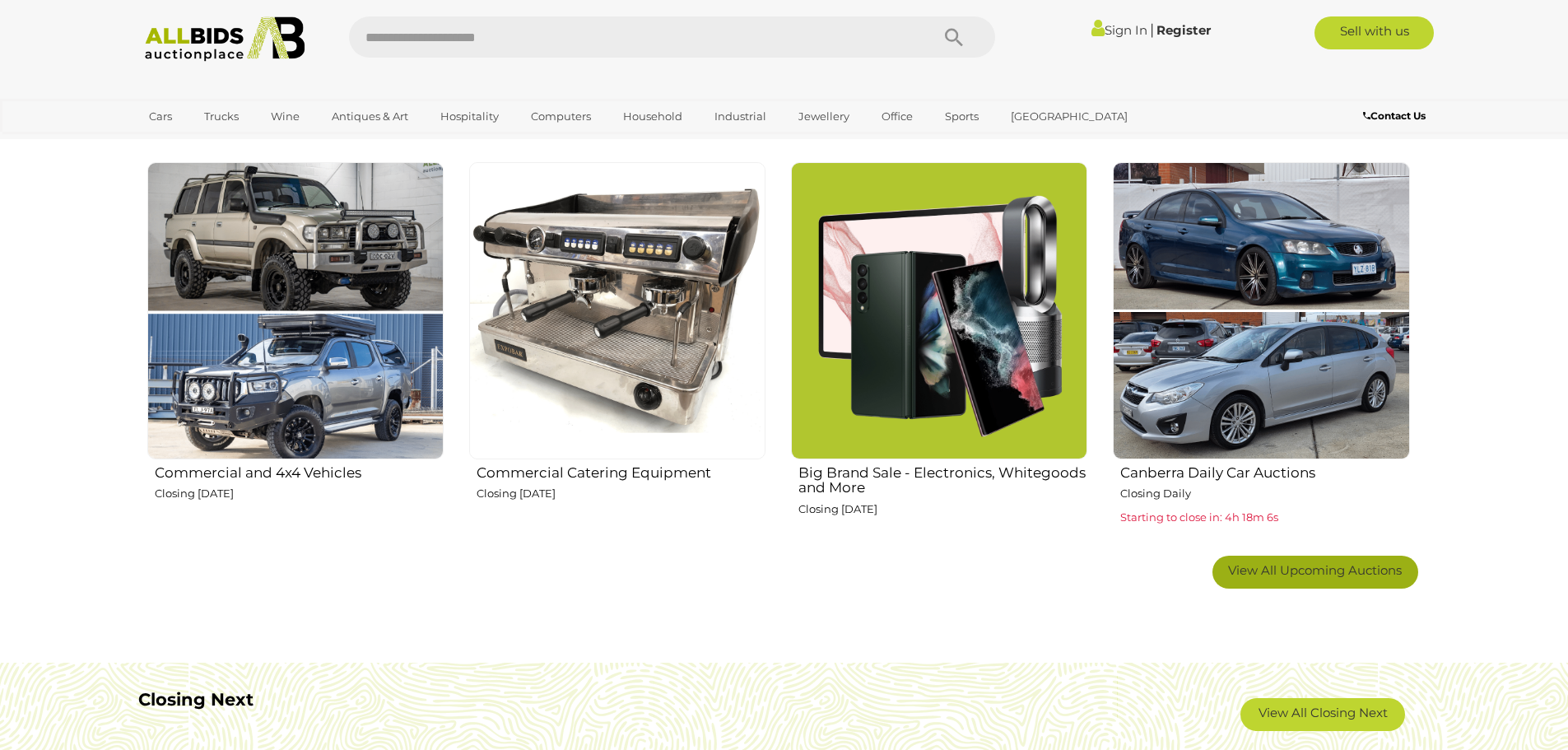
click at [1360, 572] on span "View All Upcoming Auctions" at bounding box center [1314, 570] width 173 height 16
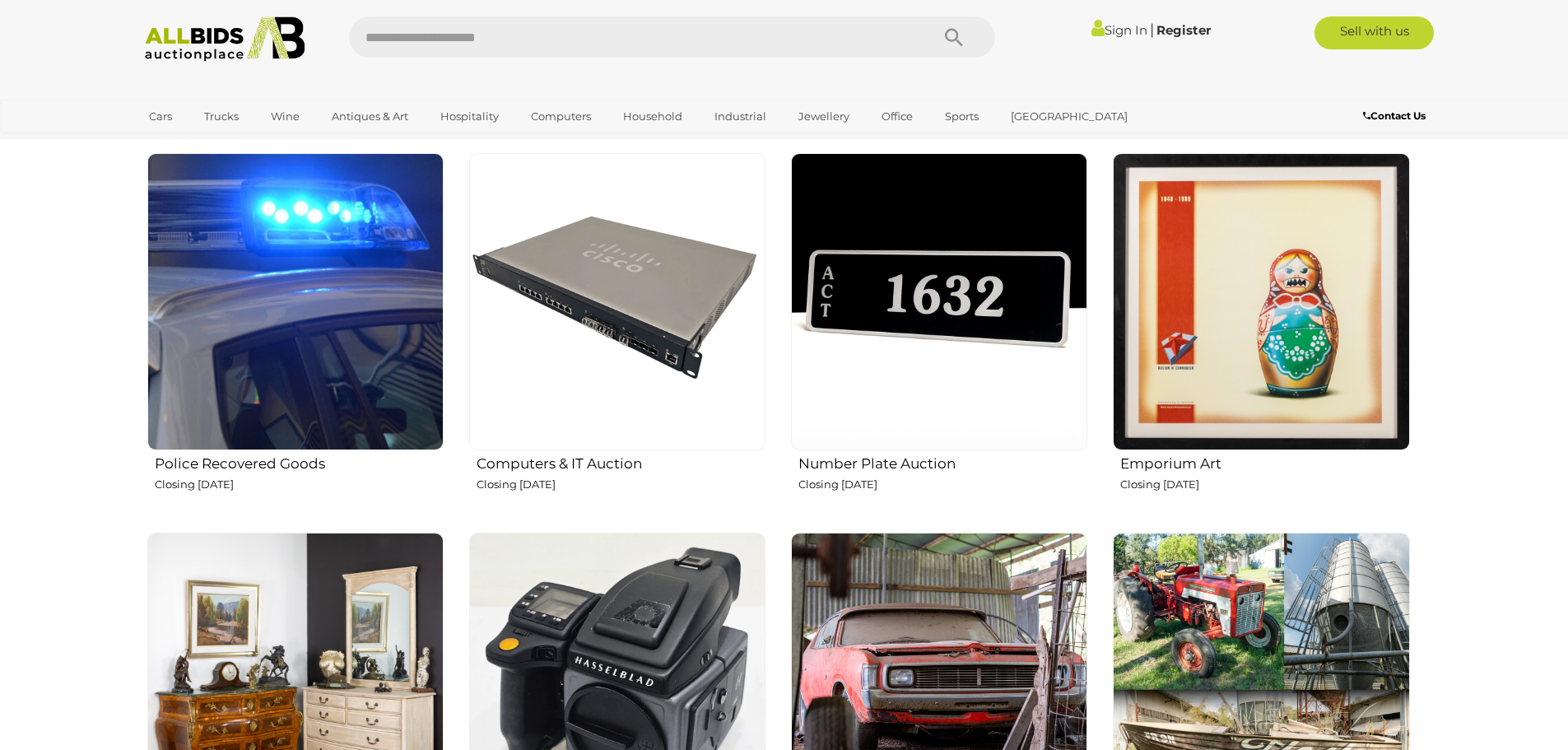
scroll to position [2139, 0]
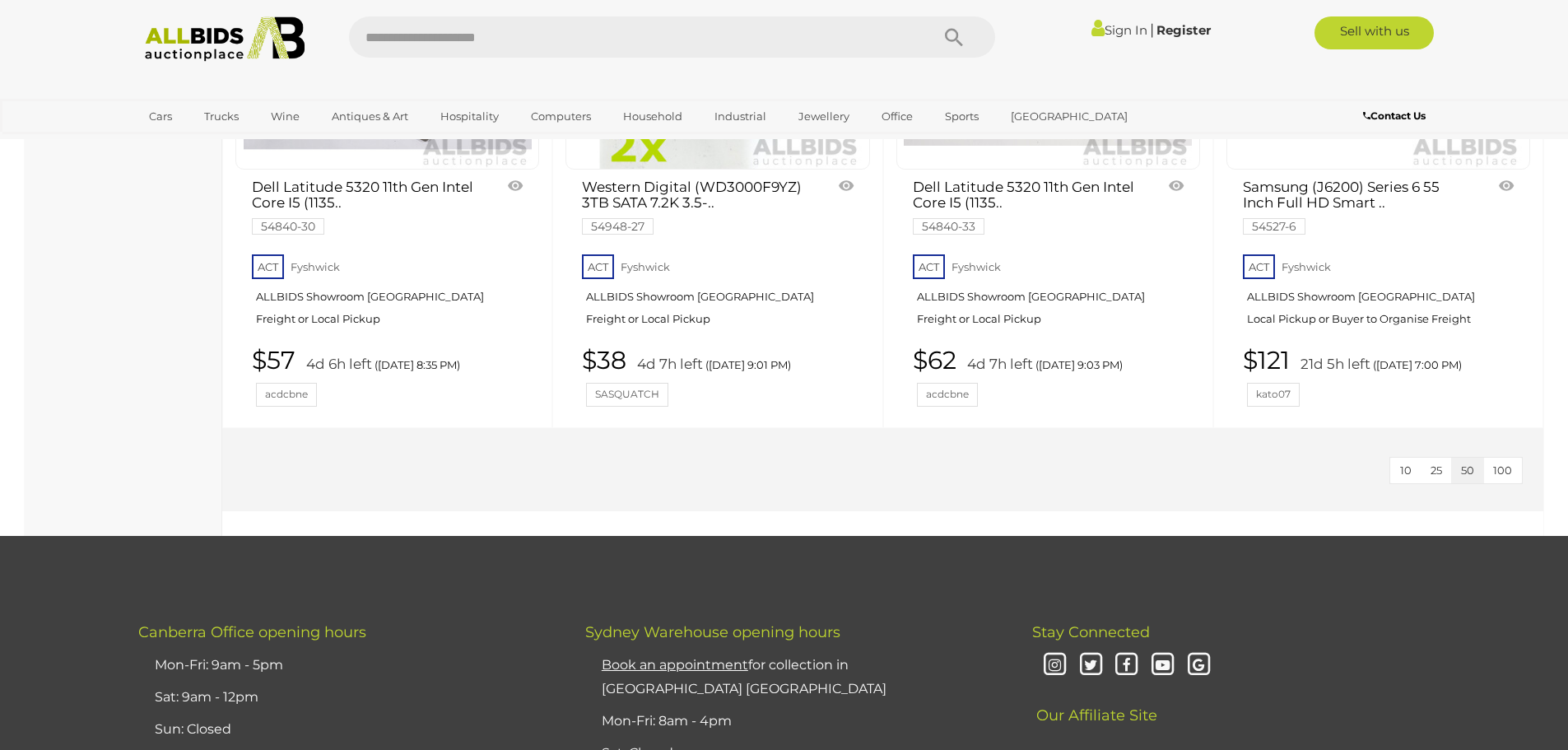
scroll to position [4443, 0]
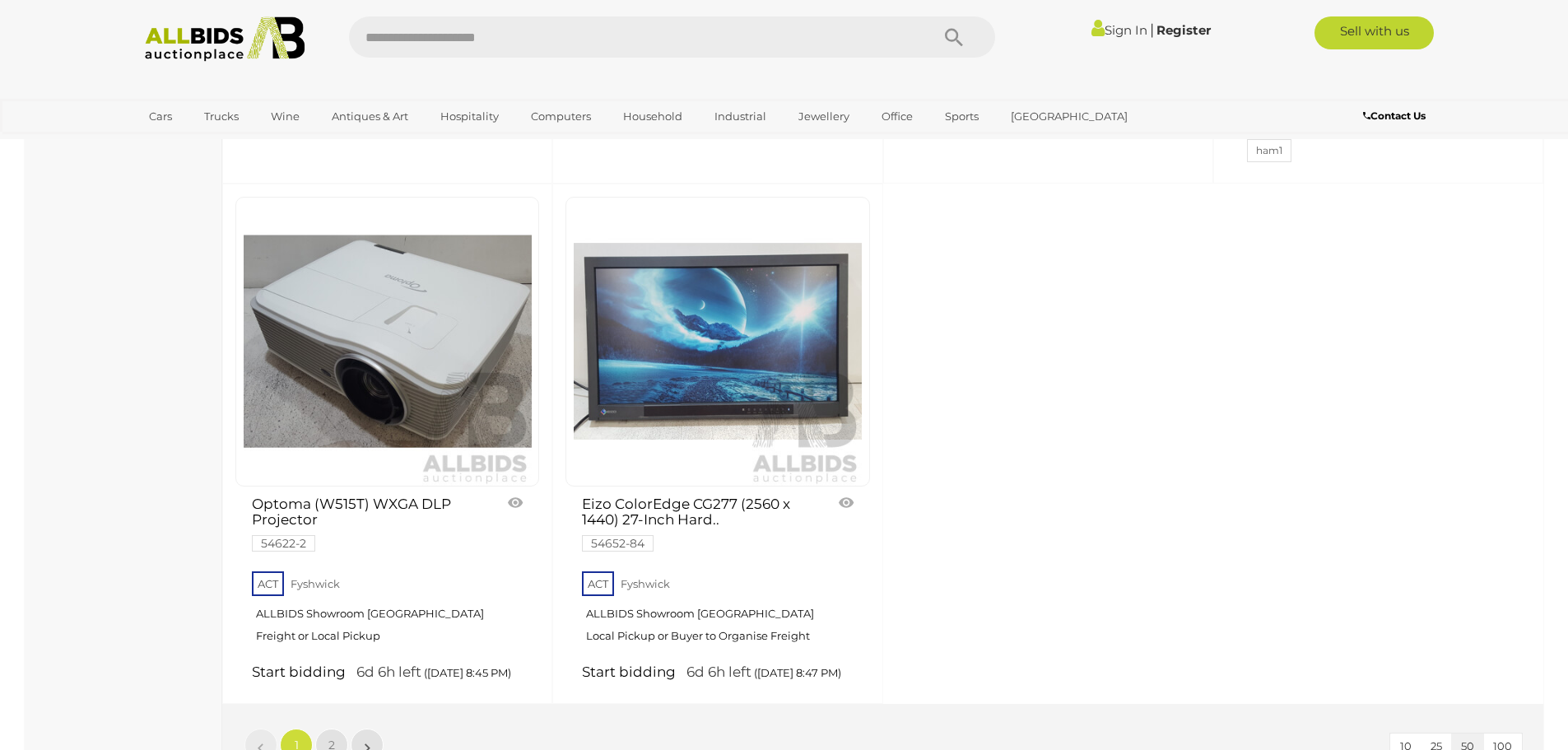
scroll to position [6747, 0]
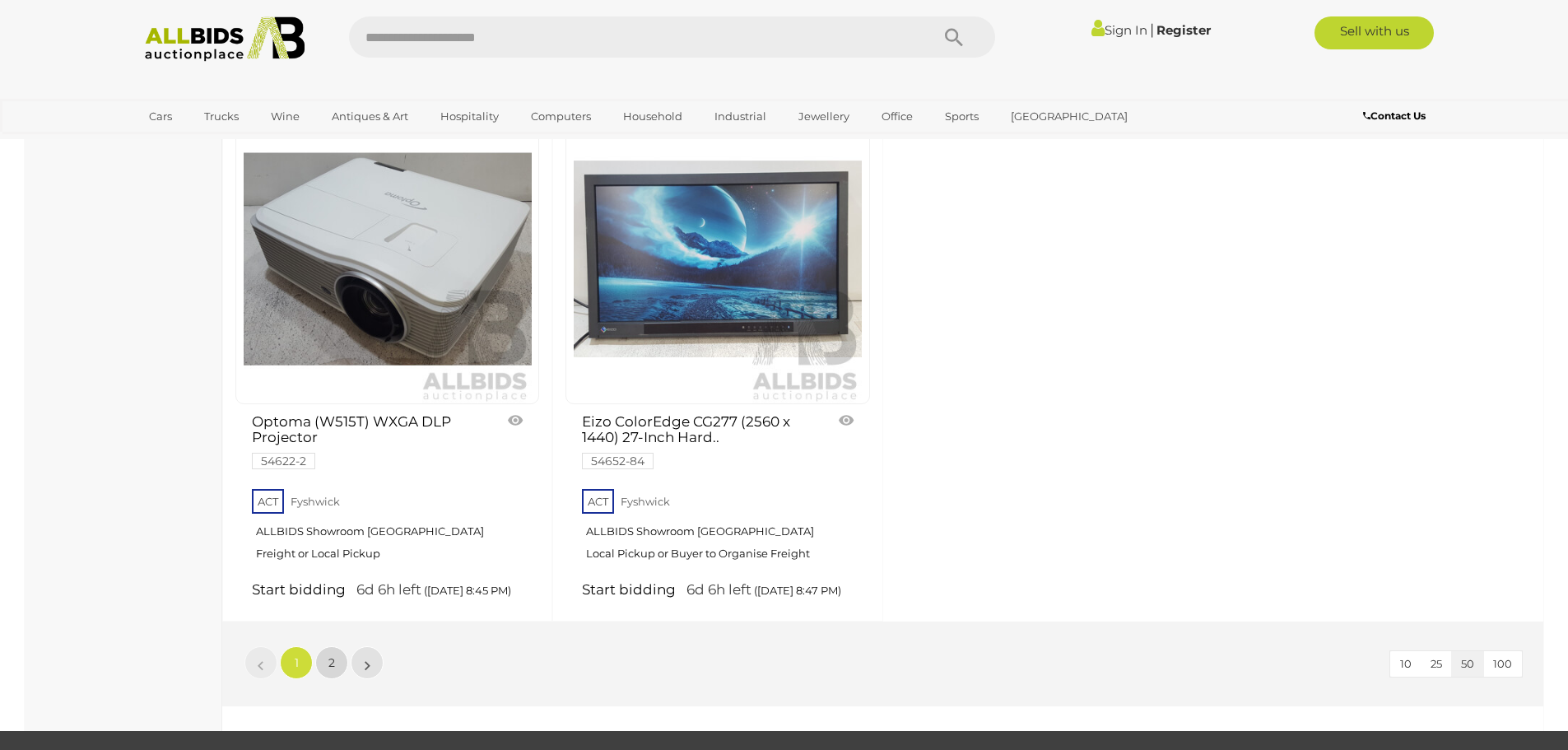
click at [339, 651] on link "2" at bounding box center [331, 662] width 33 height 33
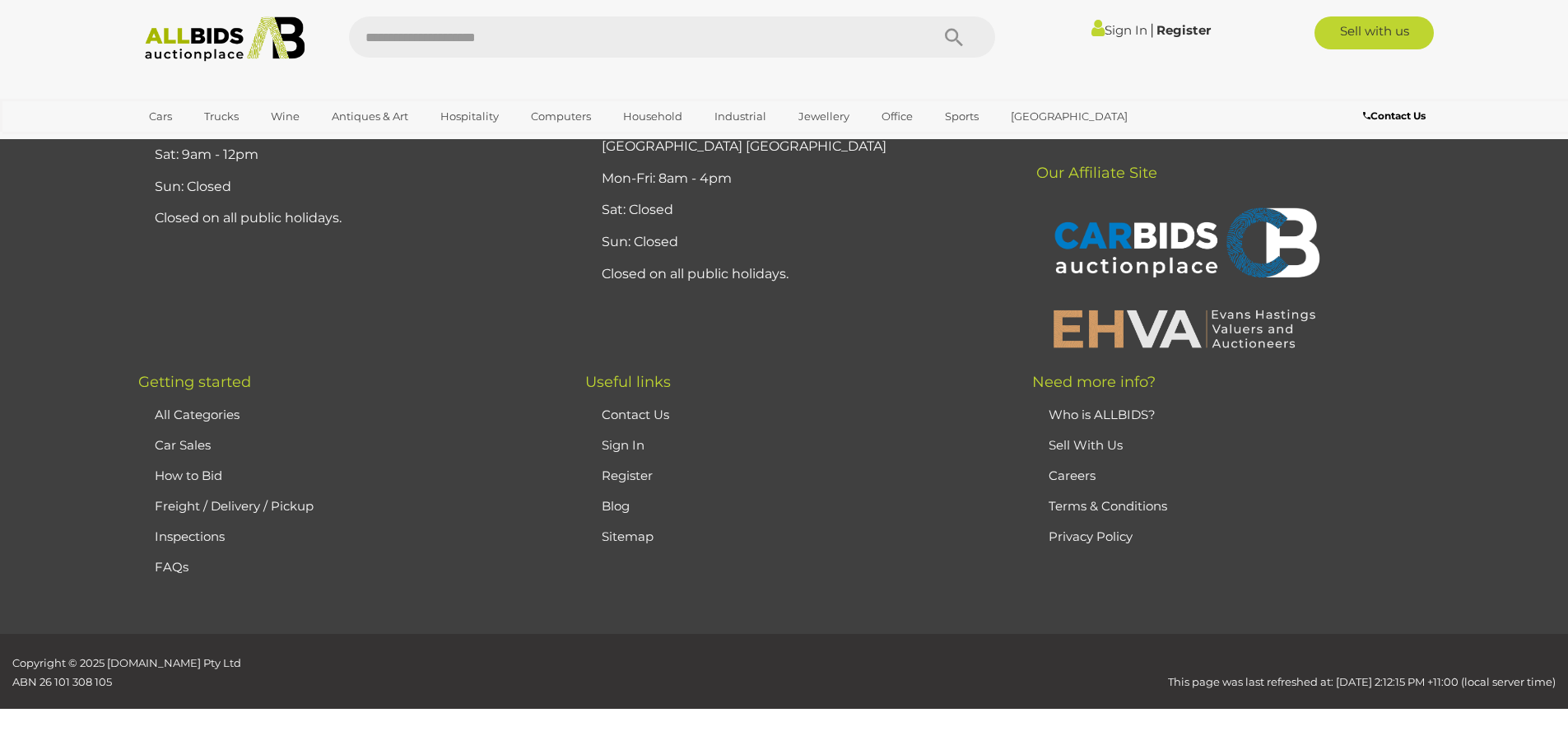
scroll to position [57, 0]
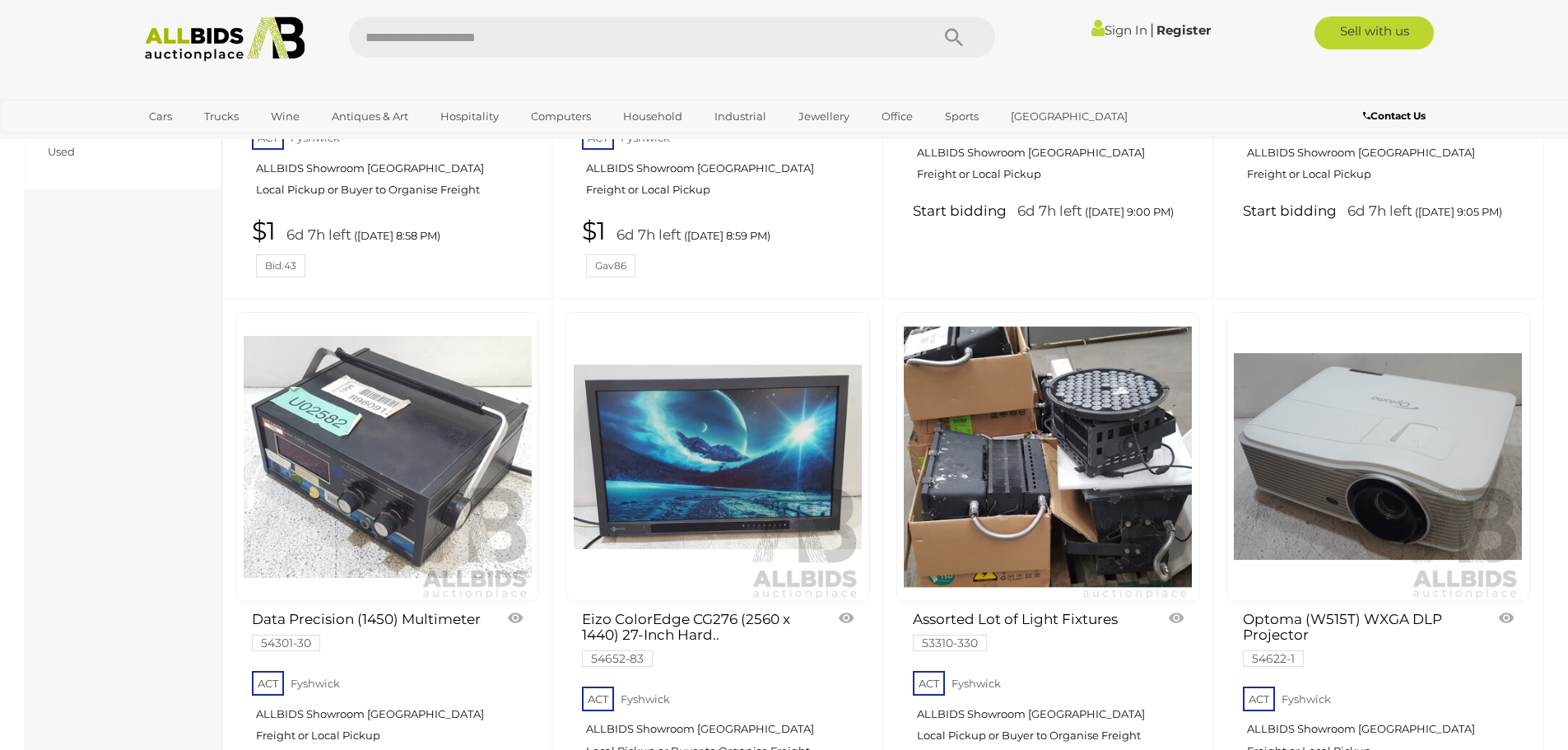
scroll to position [1455, 0]
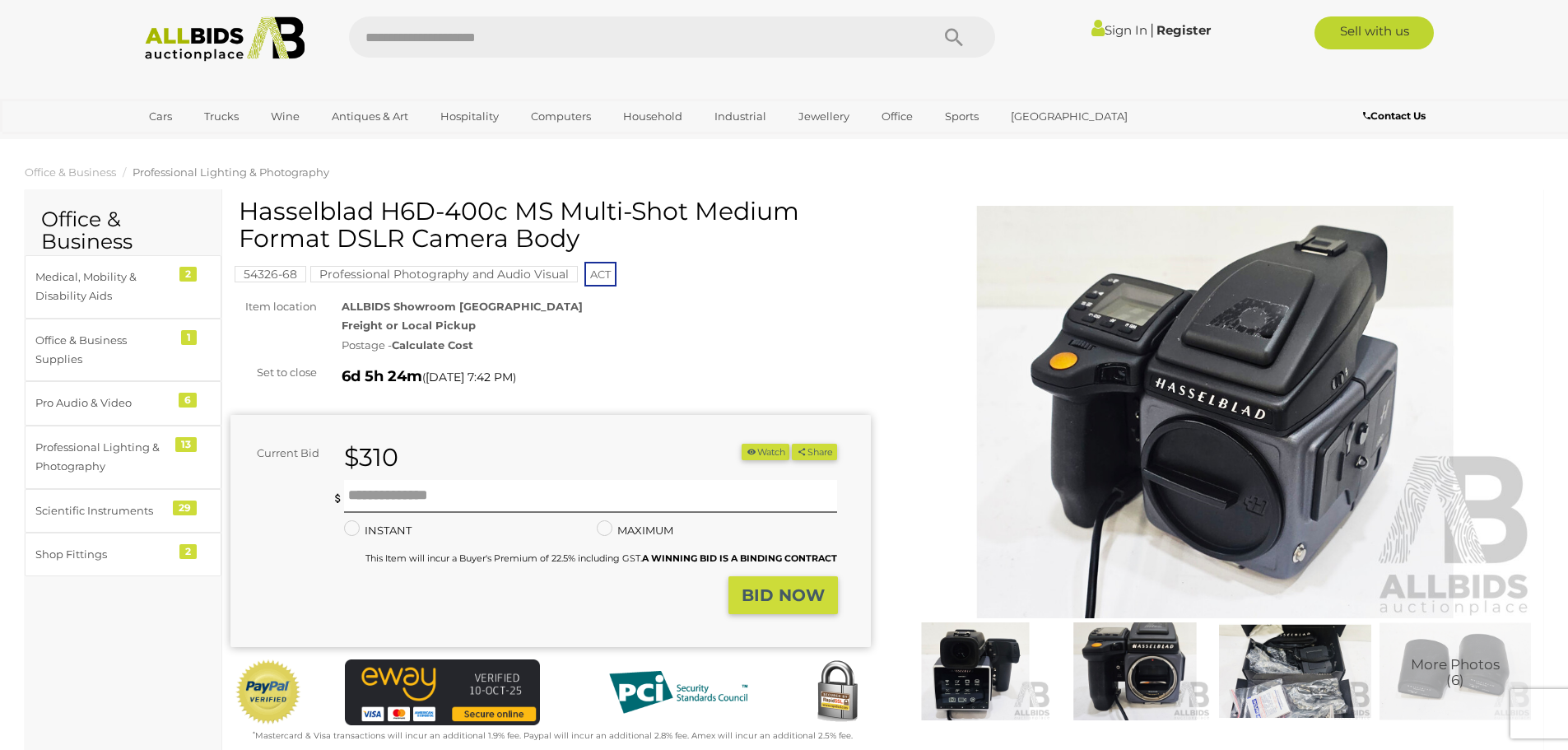
click at [977, 644] on img at bounding box center [975, 671] width 152 height 98
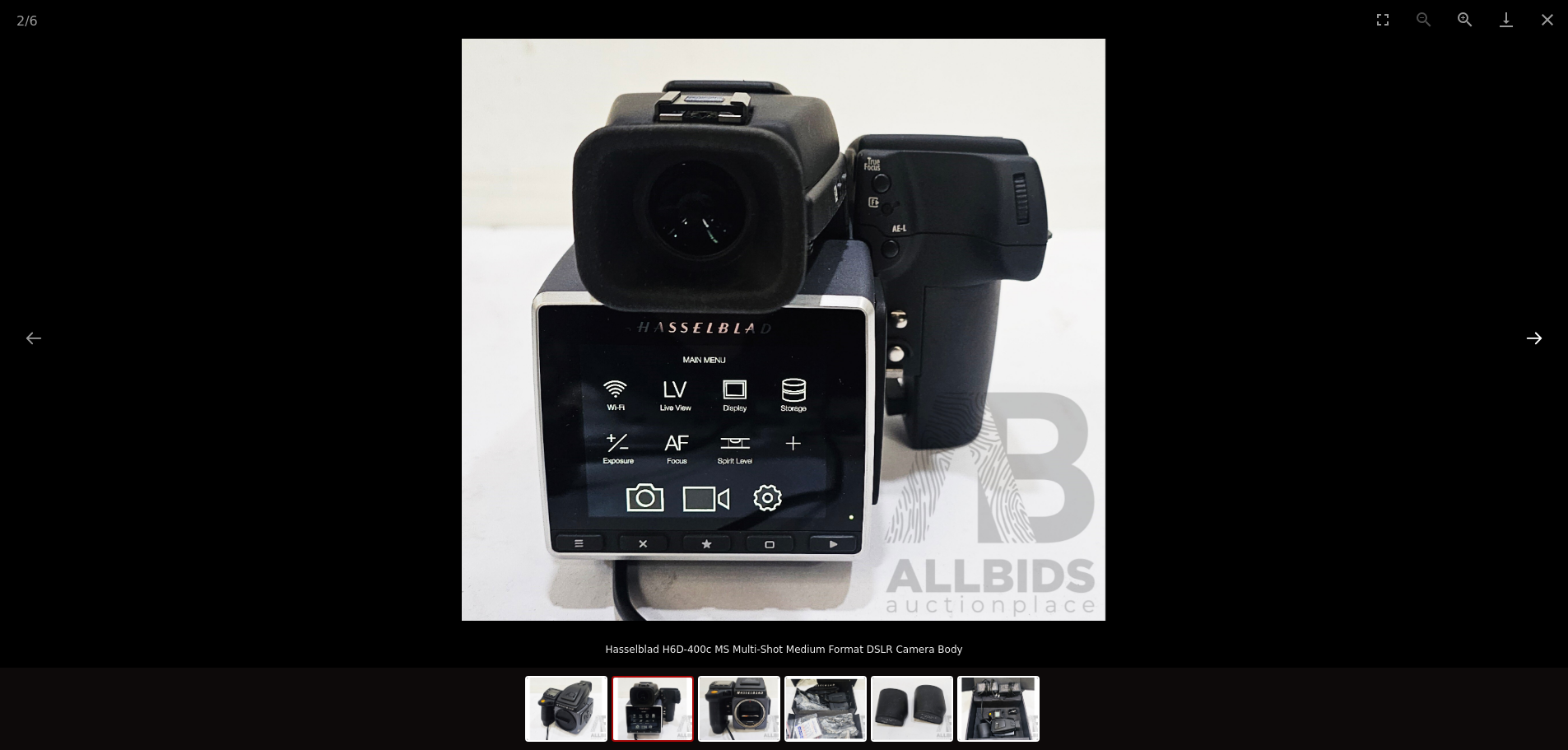
click at [1522, 337] on button "Next slide" at bounding box center [1533, 338] width 35 height 32
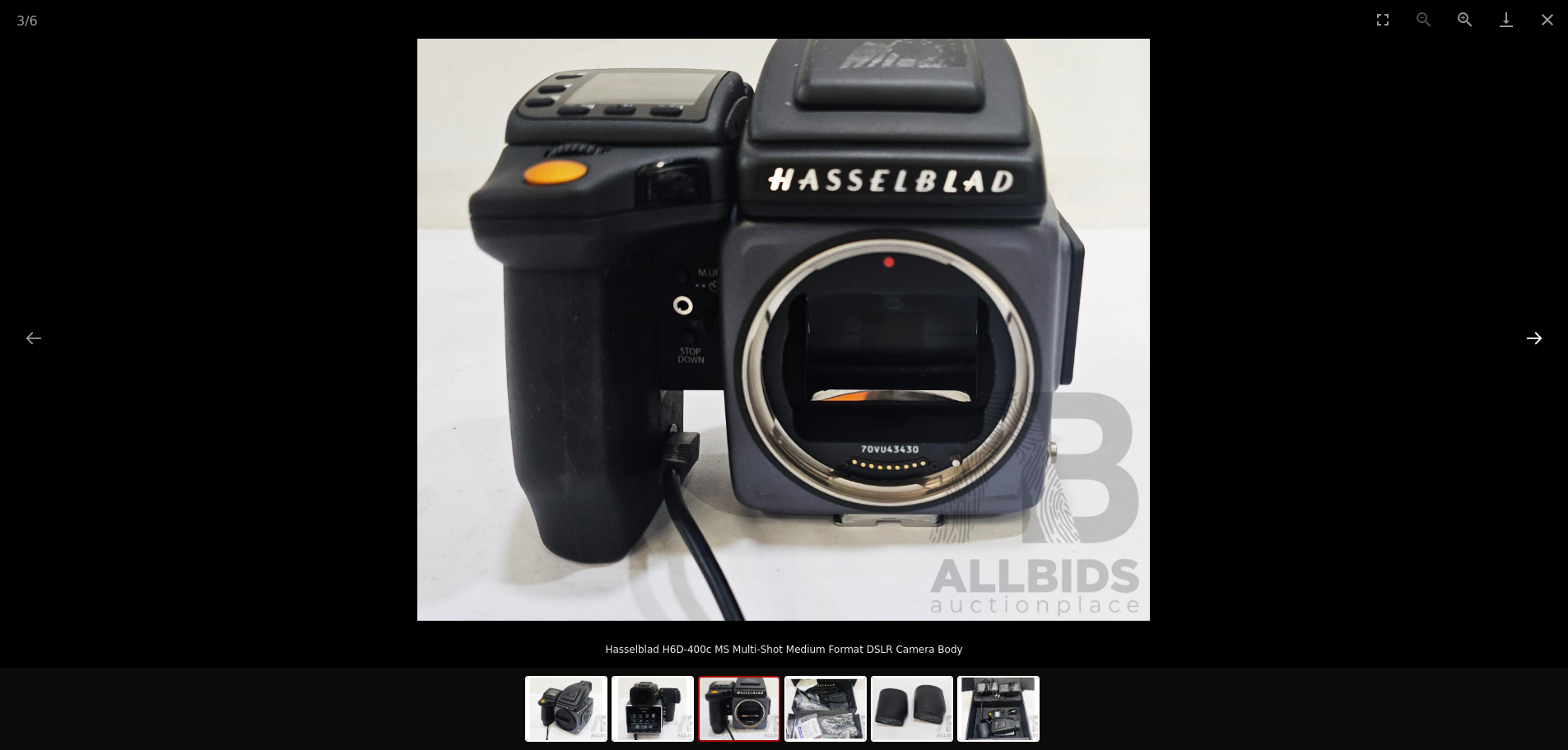
click at [1522, 337] on button "Next slide" at bounding box center [1533, 338] width 35 height 32
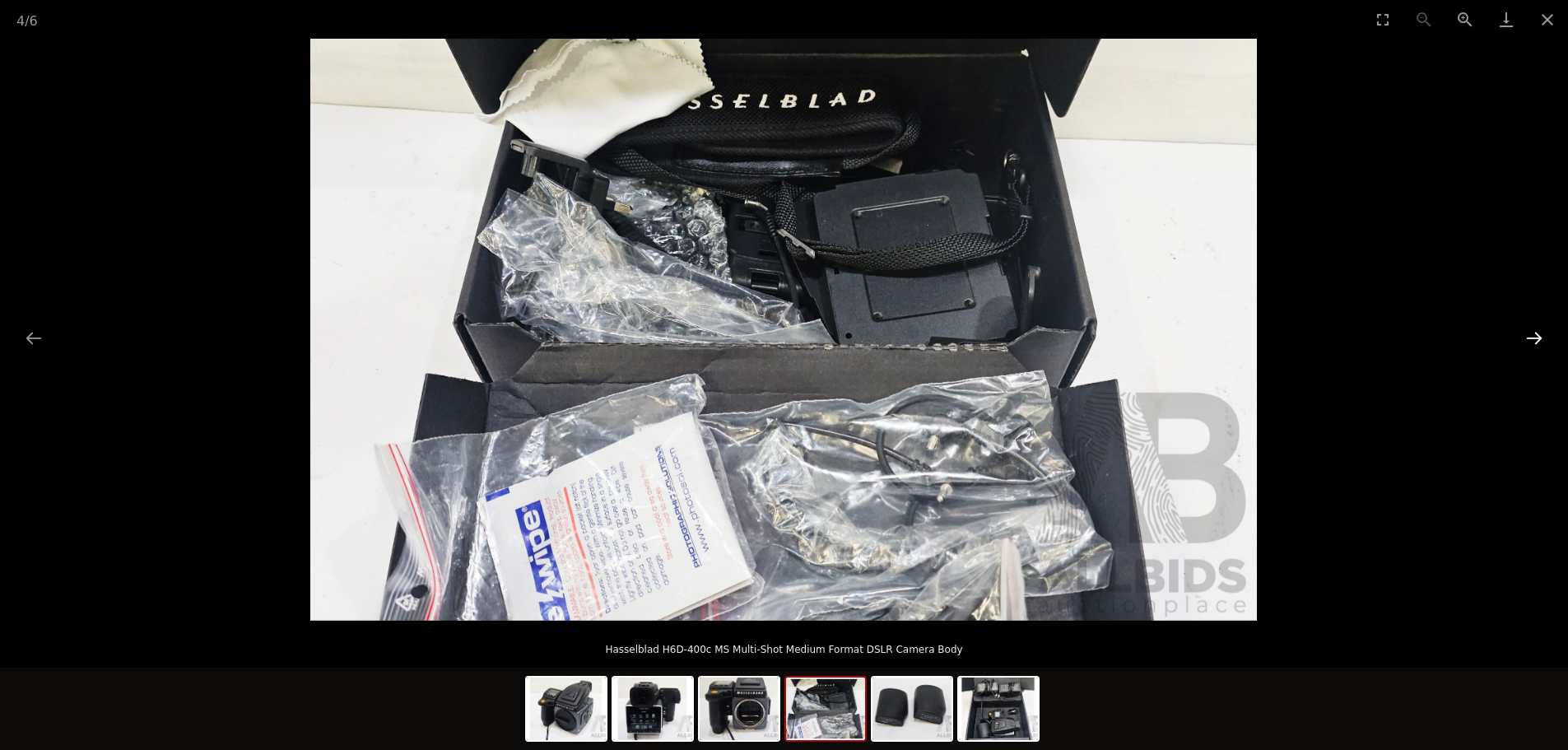
click at [1522, 337] on button "Next slide" at bounding box center [1533, 338] width 35 height 32
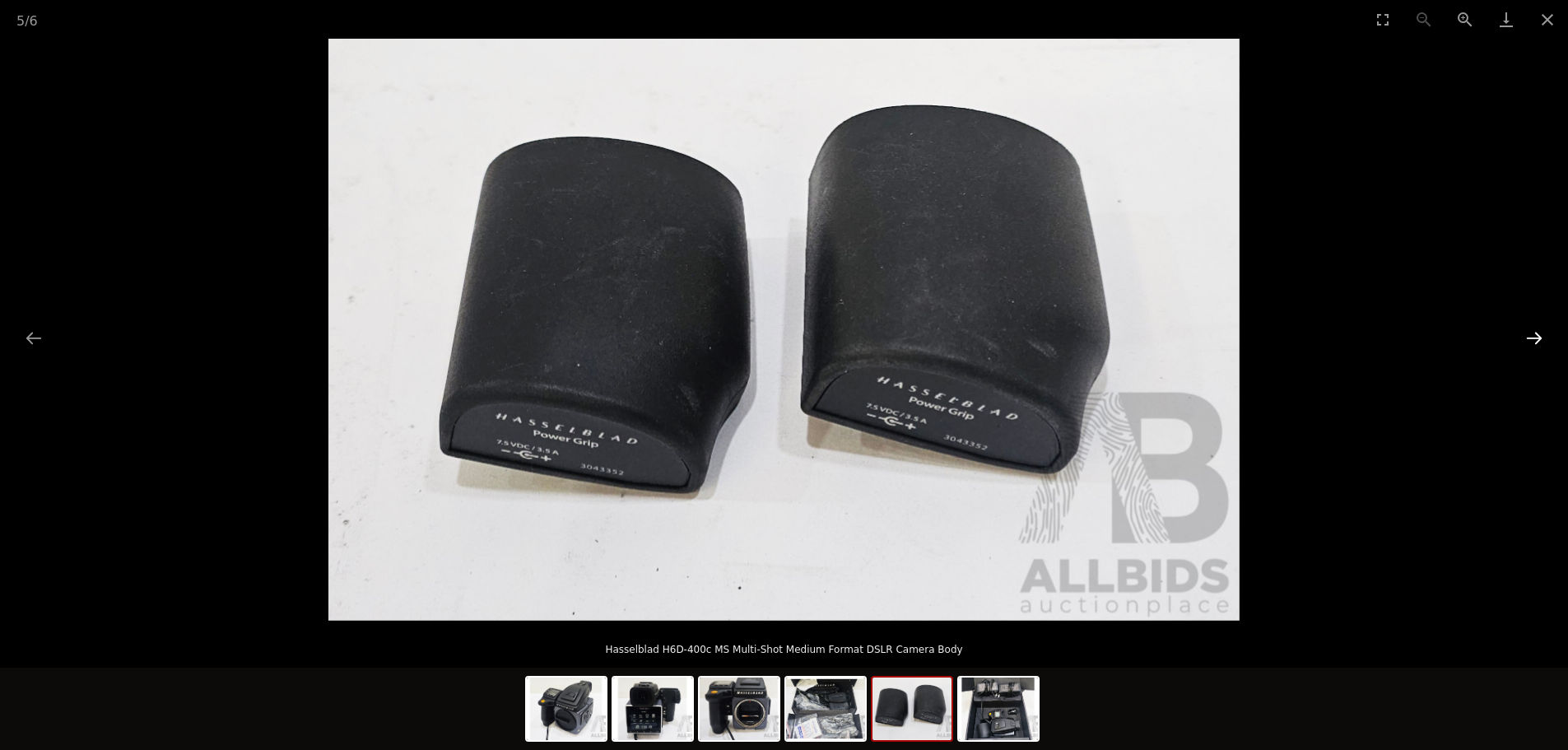
click at [1522, 337] on button "Next slide" at bounding box center [1533, 338] width 35 height 32
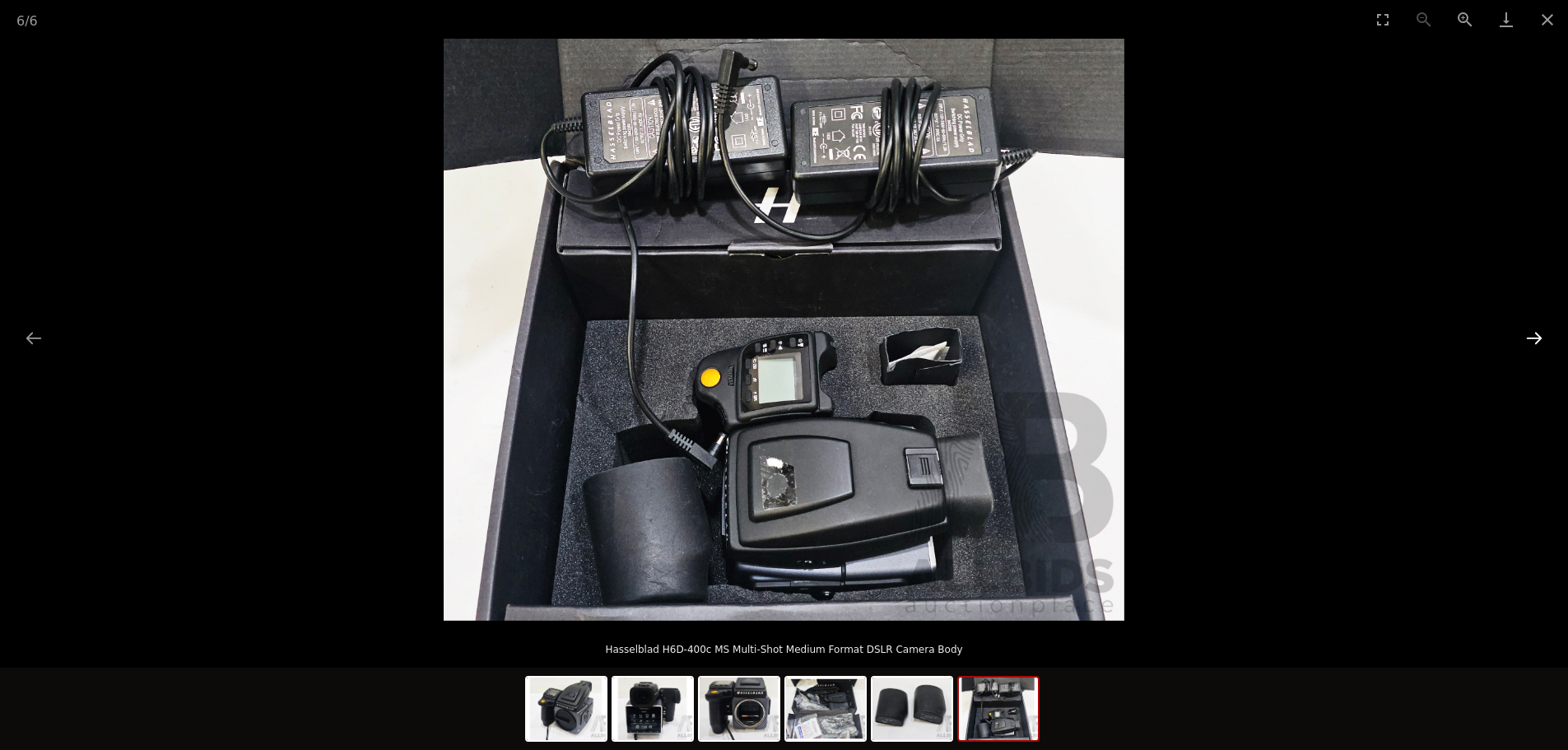
click at [1522, 337] on button "Next slide" at bounding box center [1533, 338] width 35 height 32
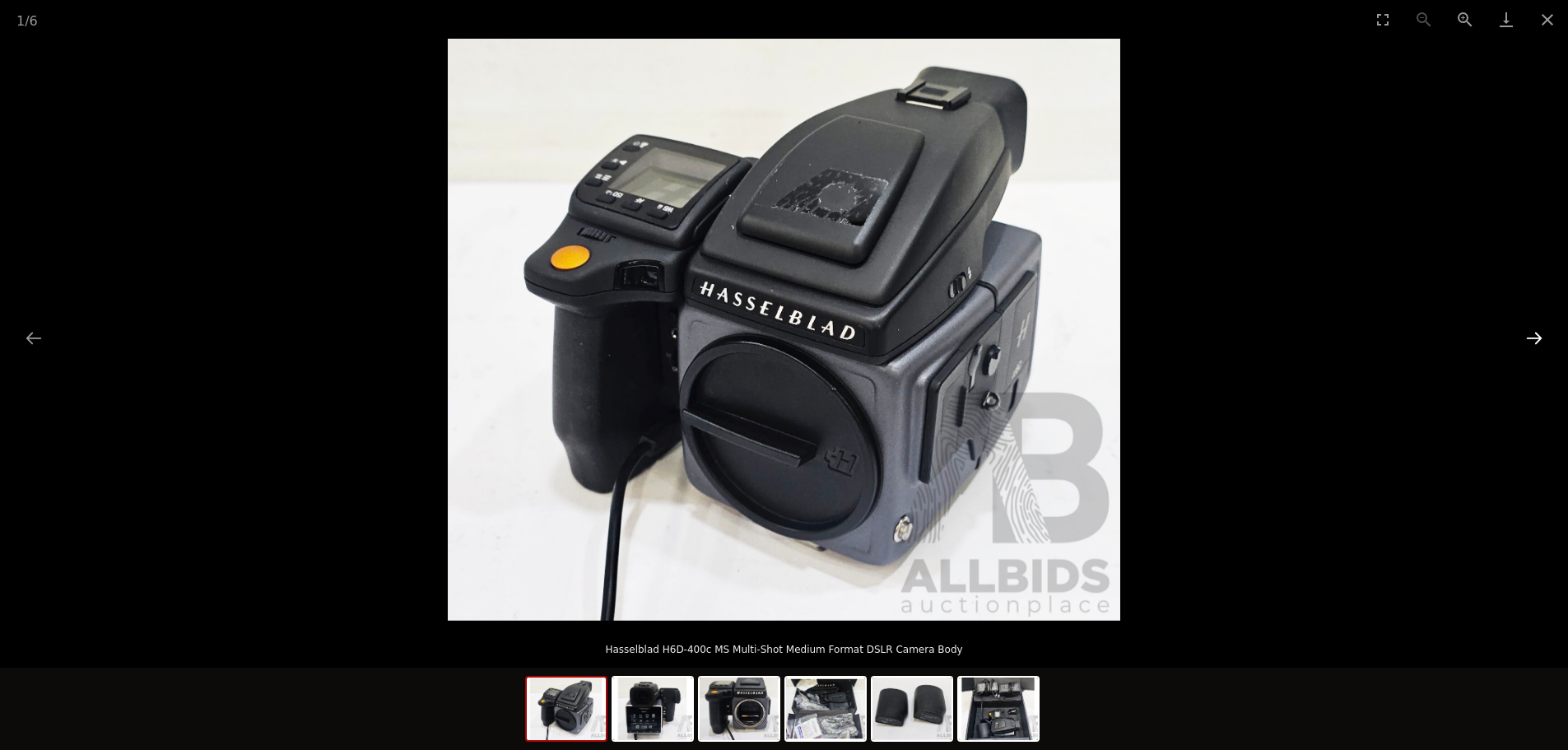
click at [1522, 337] on button "Next slide" at bounding box center [1533, 338] width 35 height 32
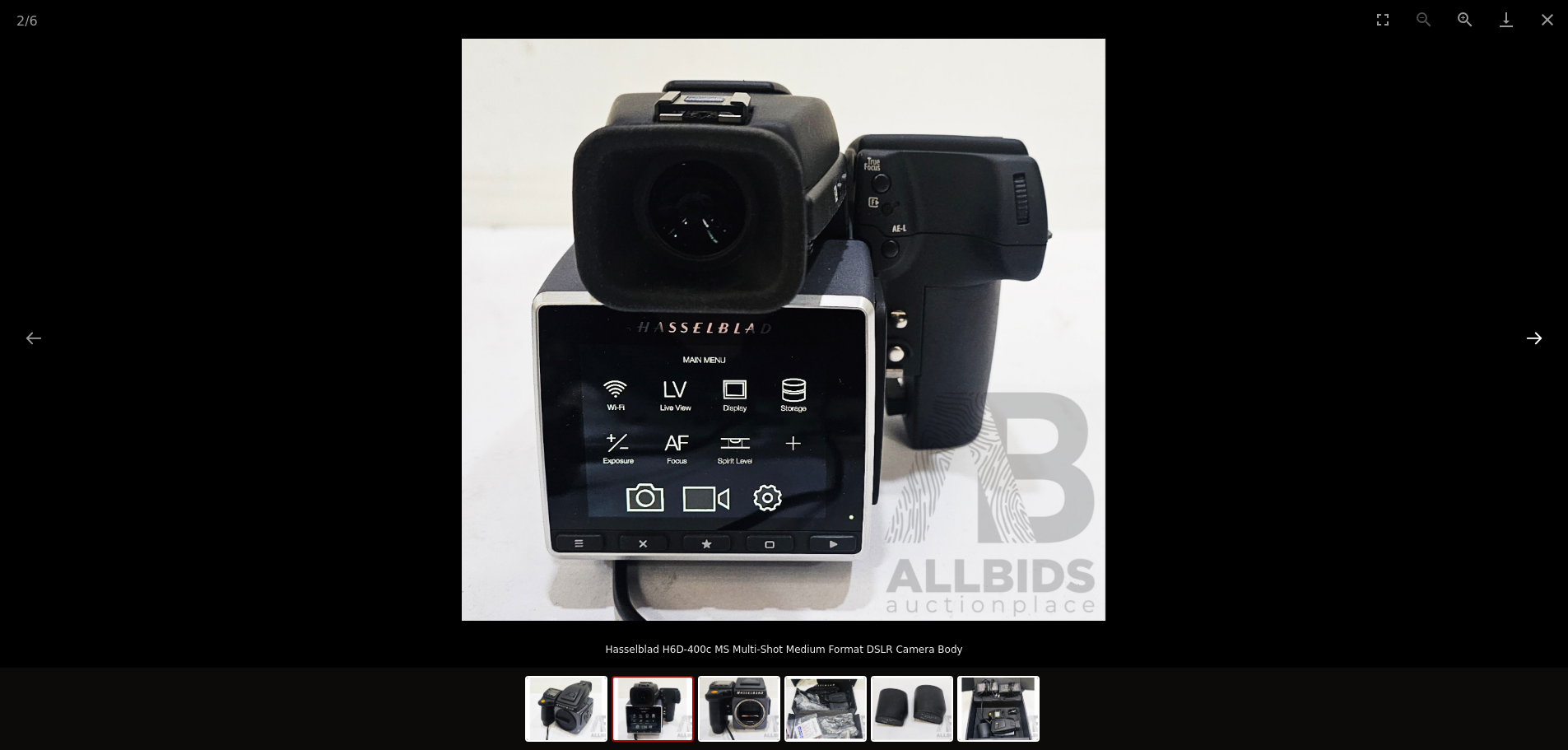
click at [1522, 337] on button "Next slide" at bounding box center [1533, 338] width 35 height 32
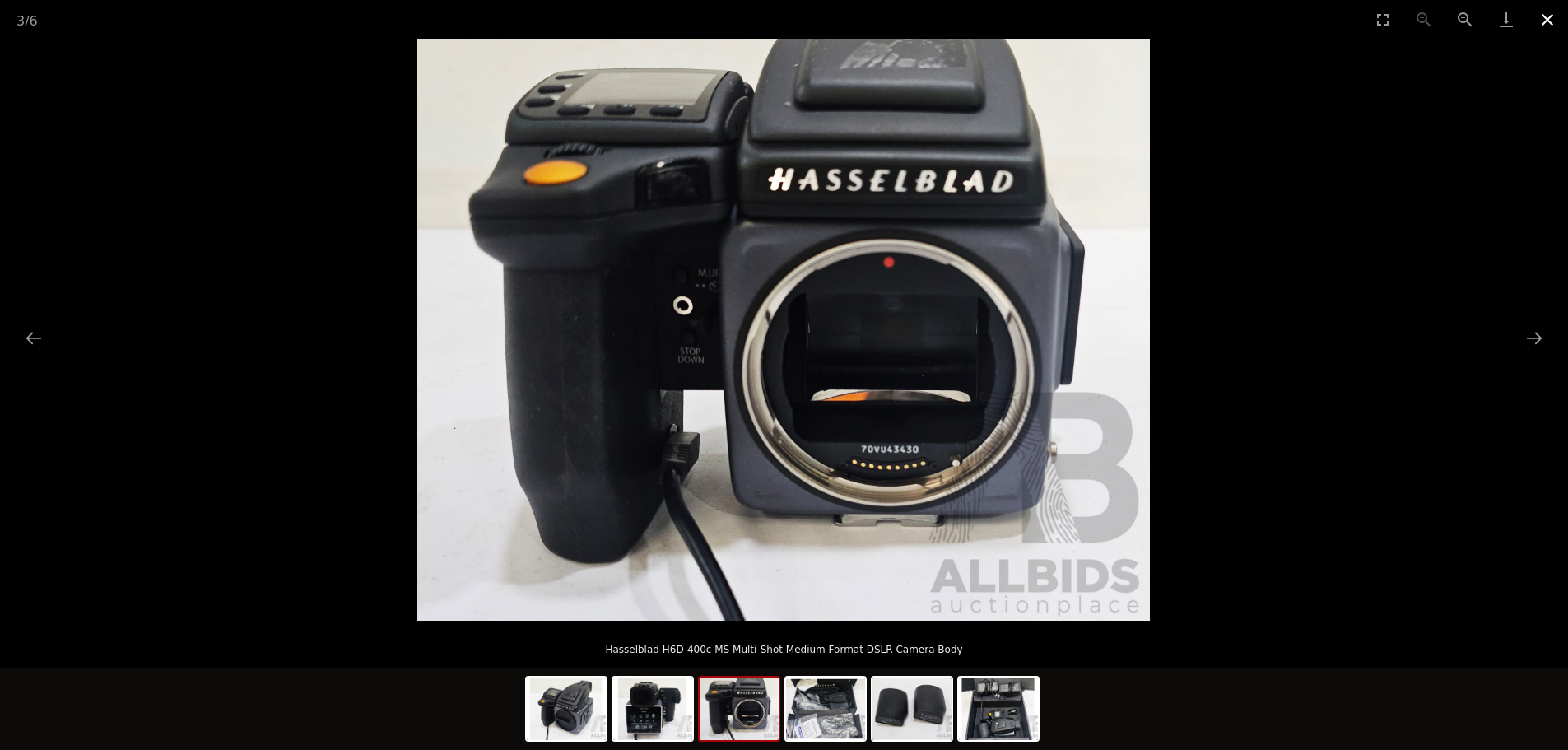
click at [1542, 18] on button "Close gallery" at bounding box center [1547, 19] width 41 height 38
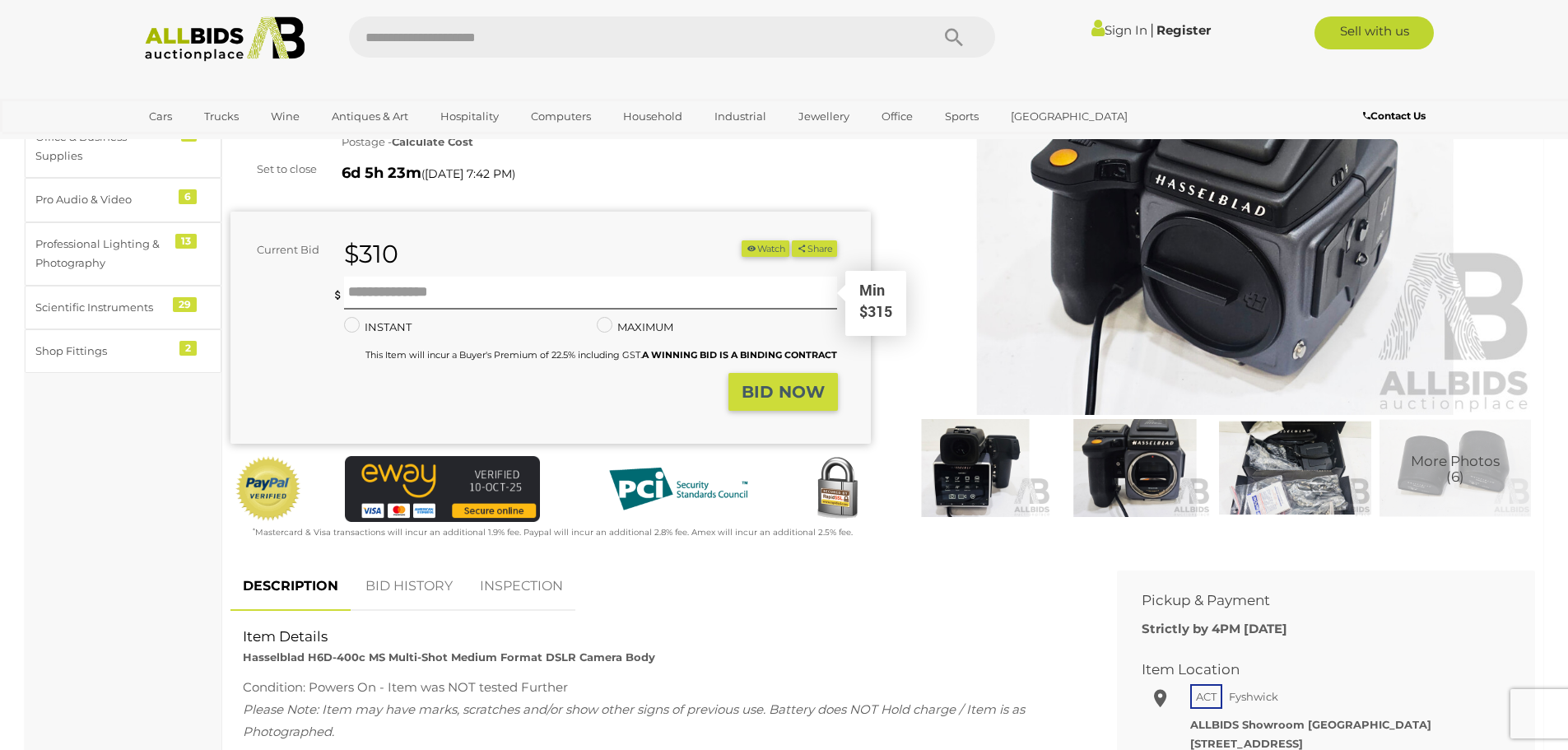
scroll to position [494, 0]
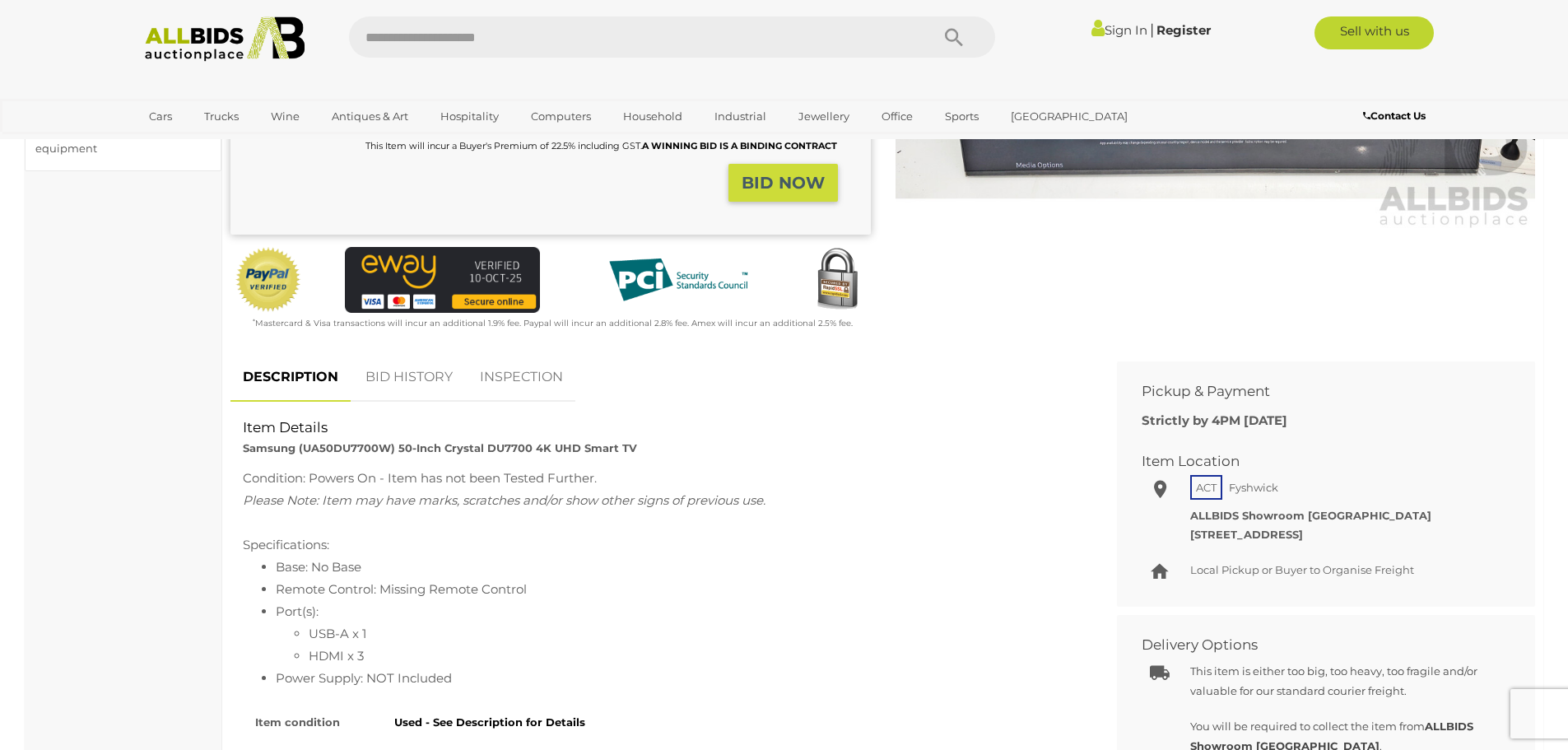
scroll to position [412, 0]
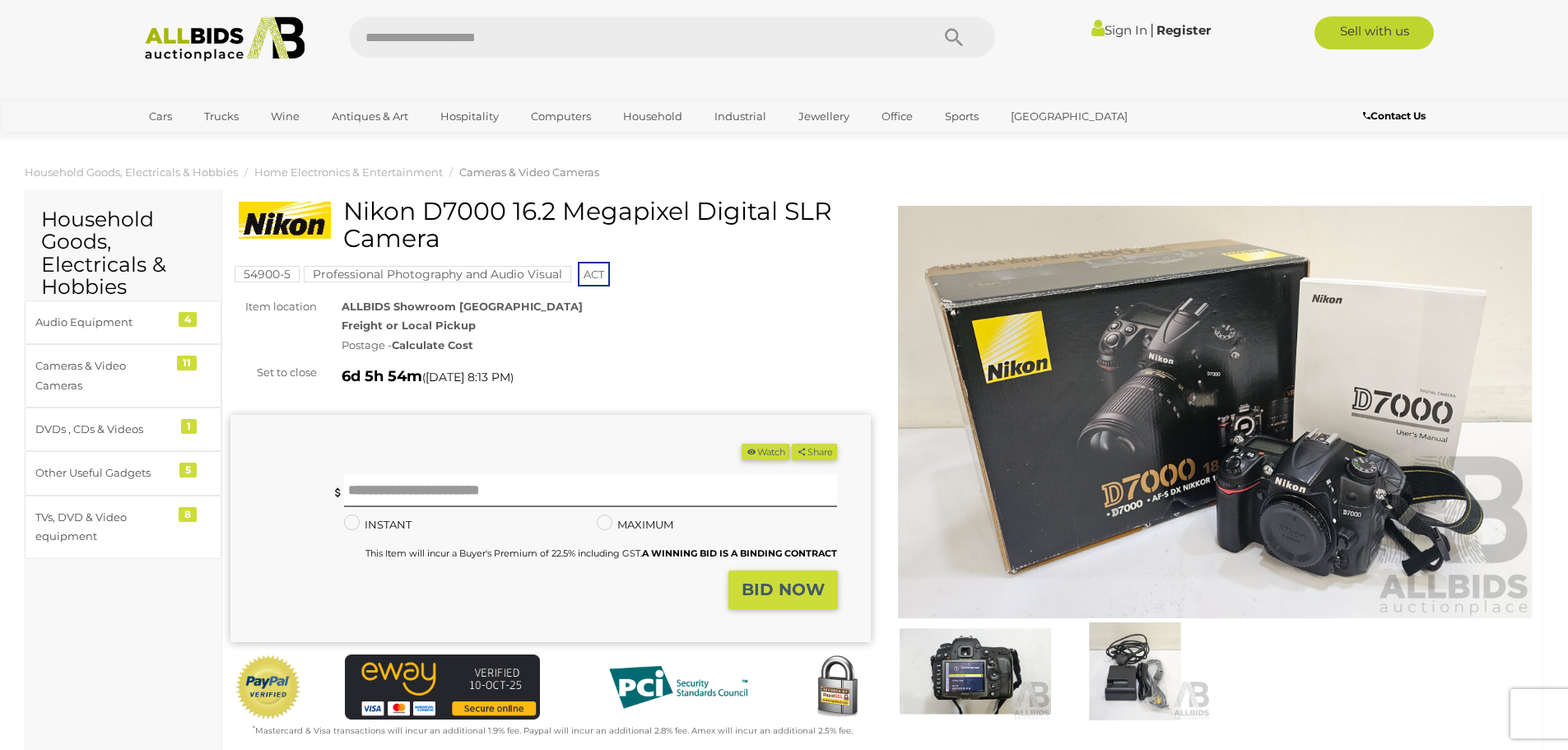
drag, startPoint x: 563, startPoint y: 212, endPoint x: 348, endPoint y: 215, distance: 215.0
click at [348, 215] on h1 "Nikon D7000 16.2 Megapixel Digital SLR Camera" at bounding box center [552, 224] width 628 height 54
